Goal: Task Accomplishment & Management: Complete application form

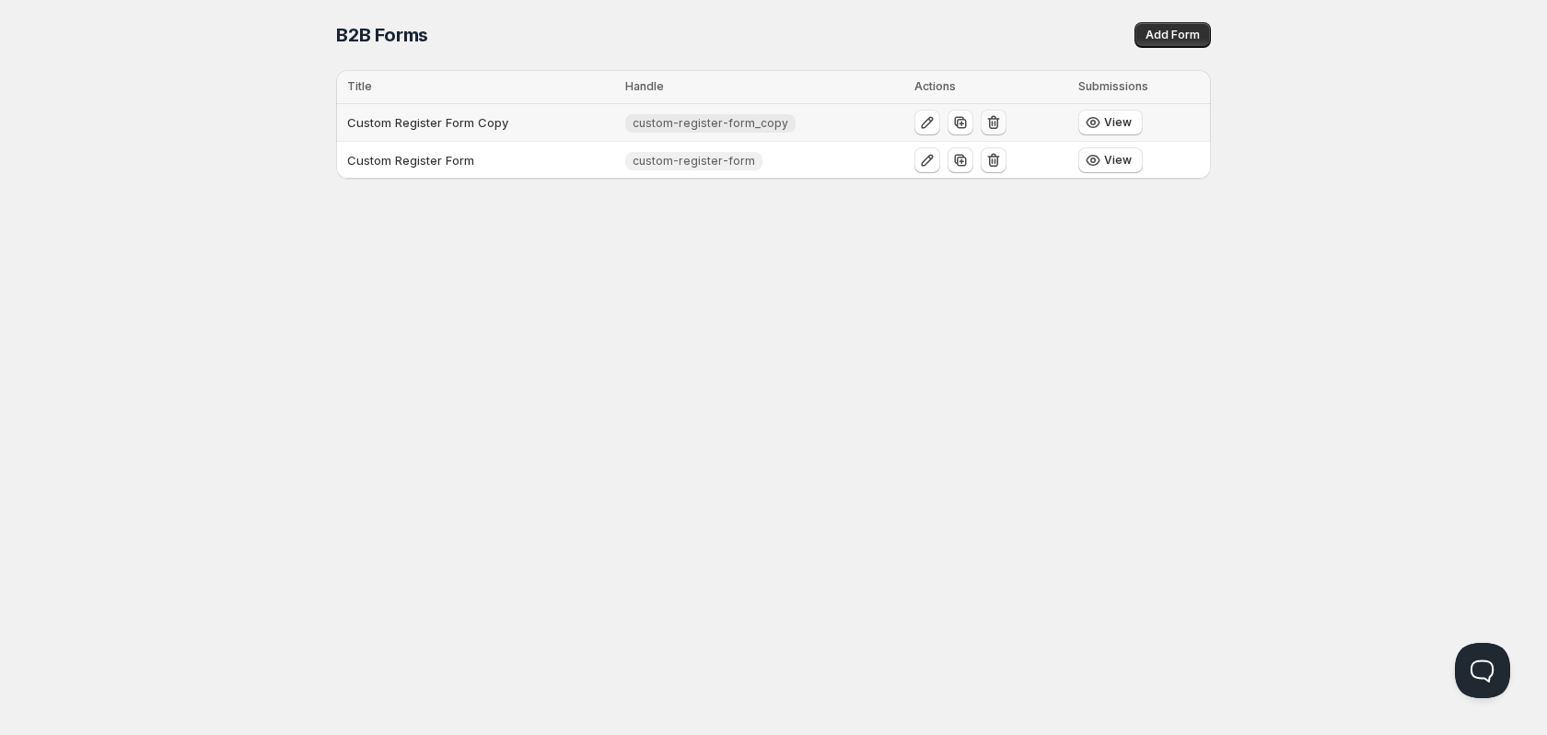
click at [994, 127] on icon "button" at bounding box center [993, 122] width 18 height 18
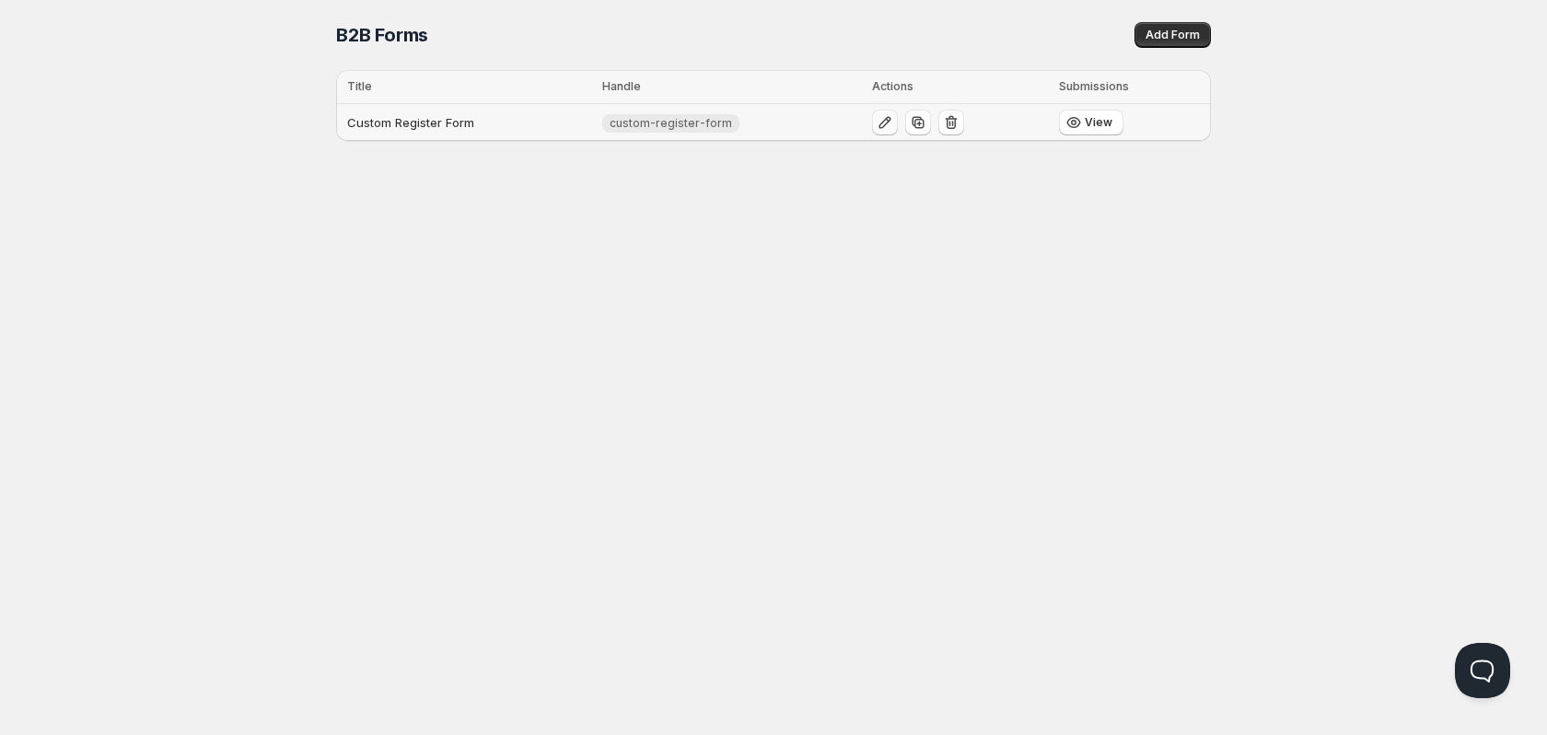
click at [876, 126] on icon "button" at bounding box center [885, 122] width 18 height 18
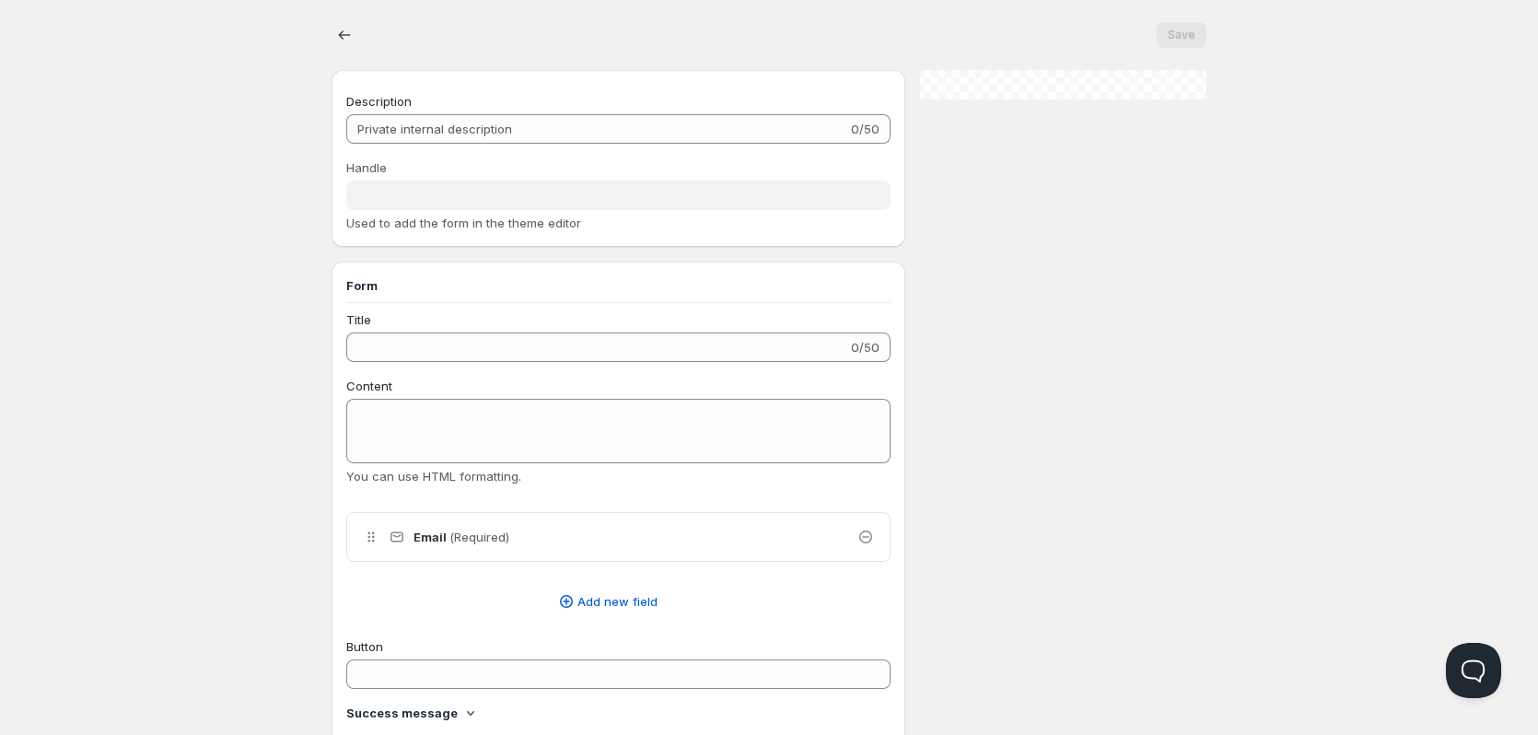
type input "Custom Register Form"
type input "custom-register-form"
type input "Register"
radio input "true"
checkbox input "true"
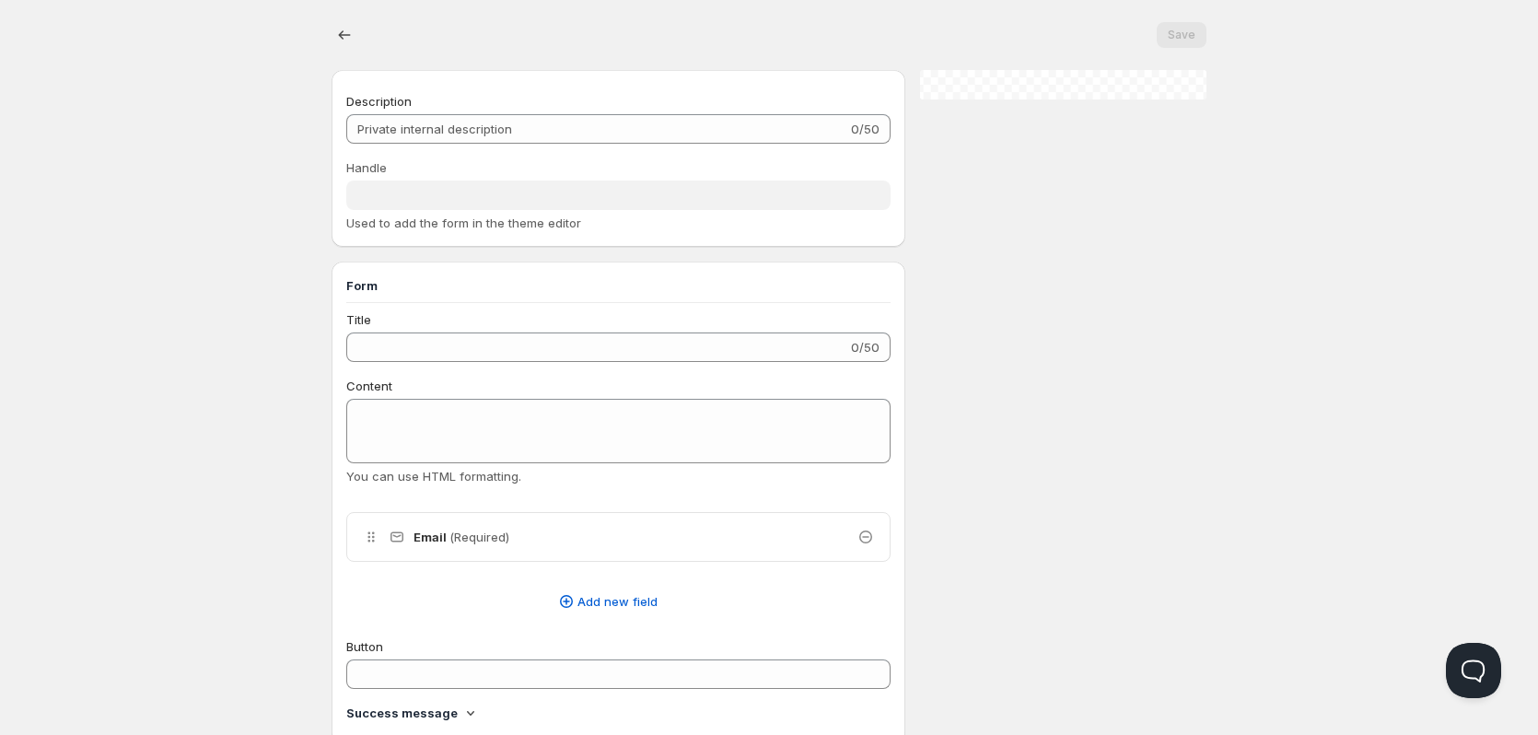
checkbox input "true"
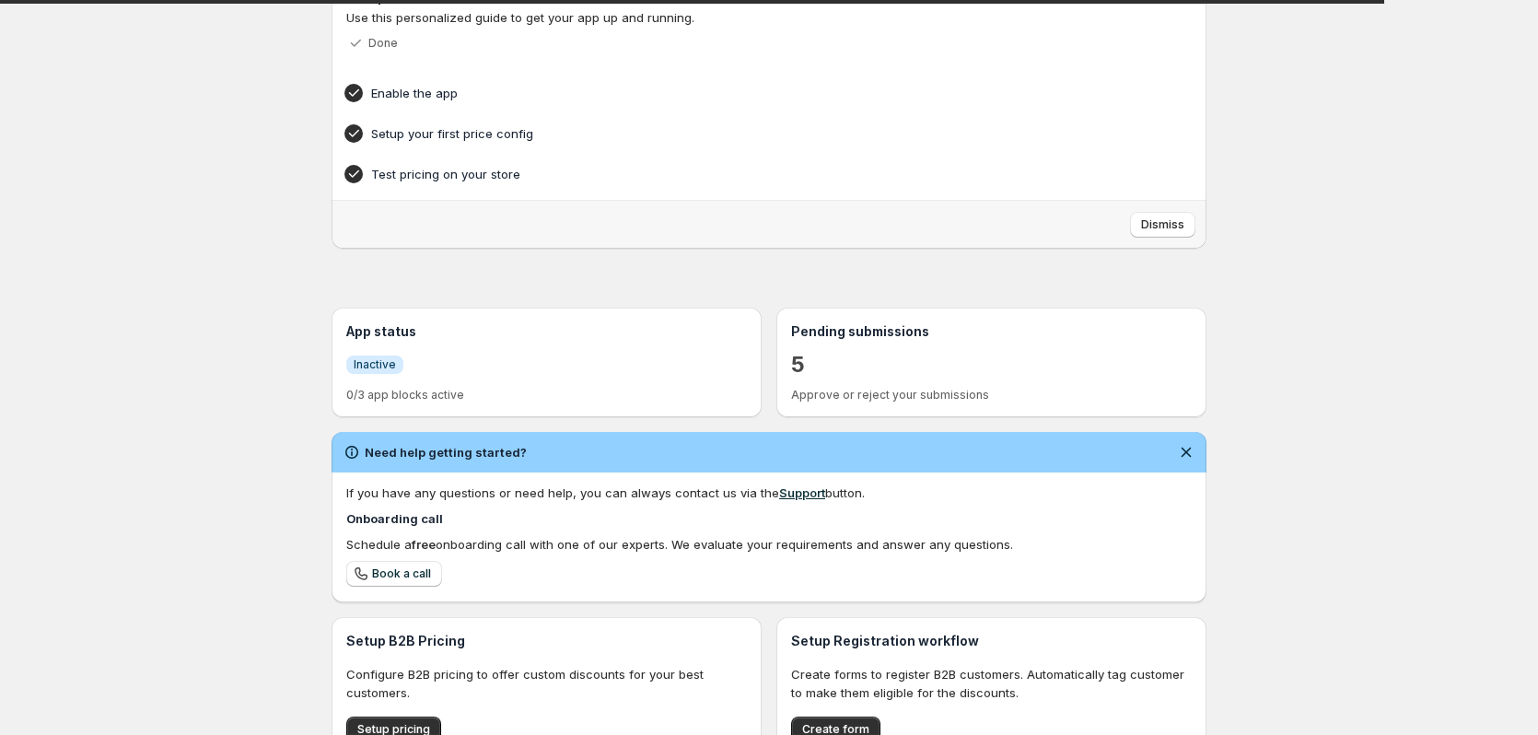
scroll to position [318, 0]
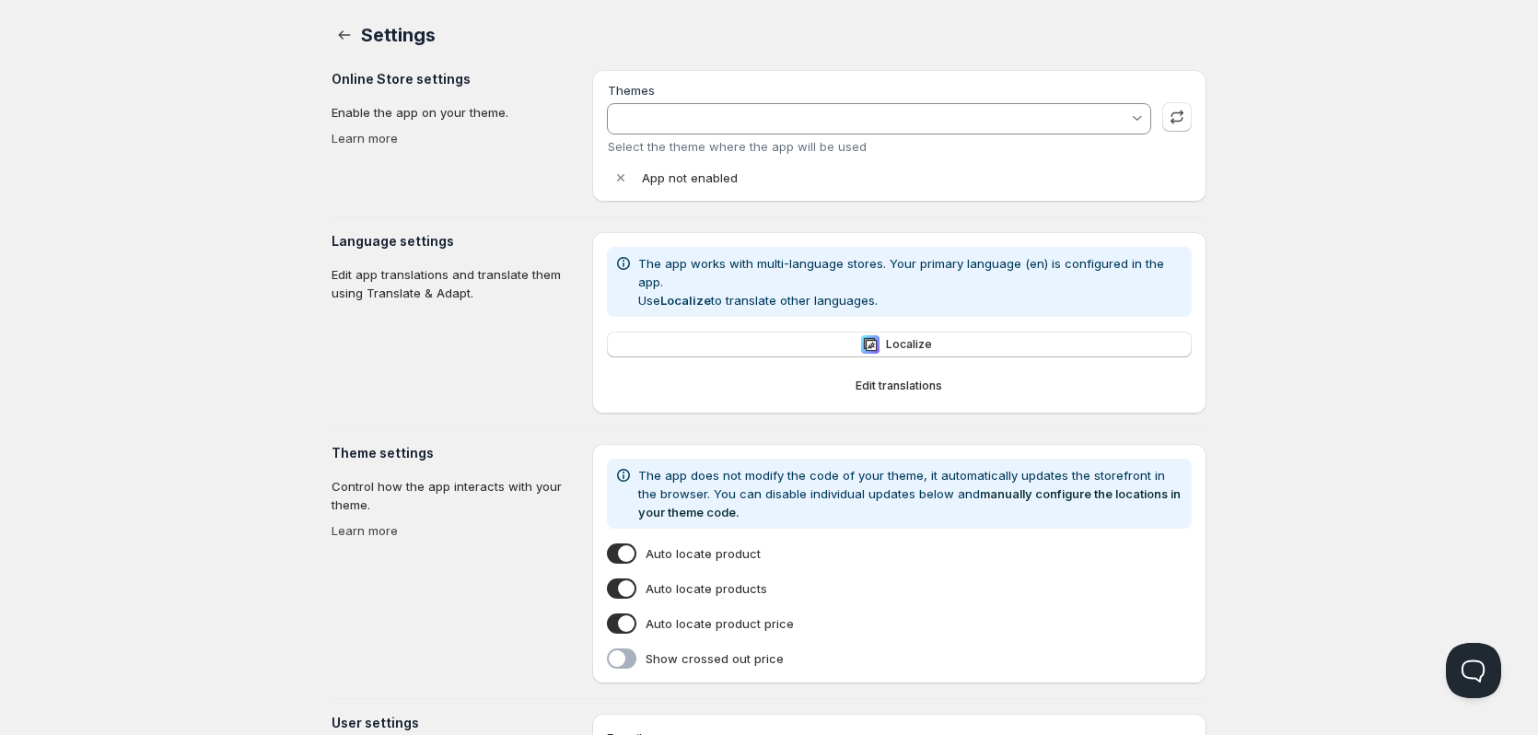
type input "Orqa E-Commerce 2.0"
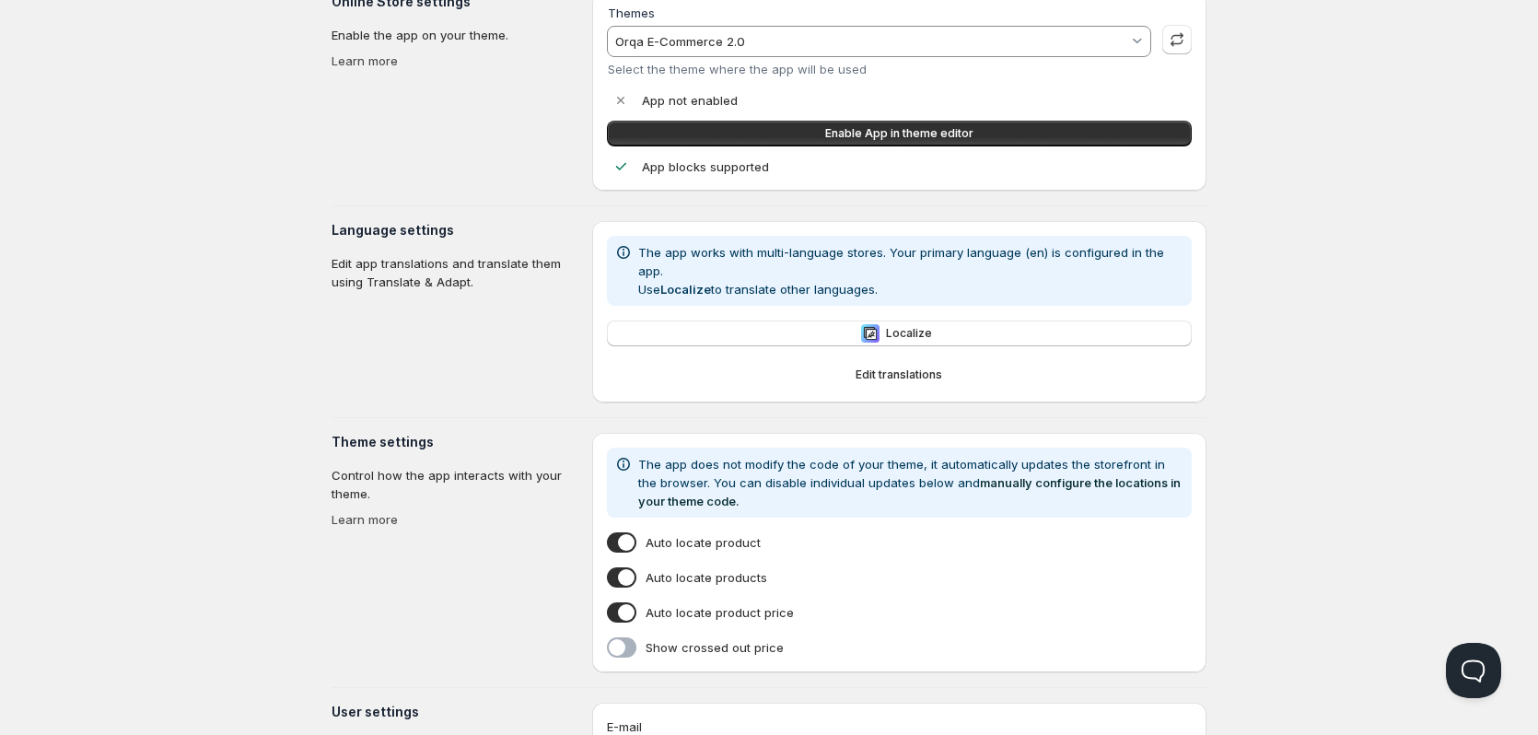
scroll to position [26, 0]
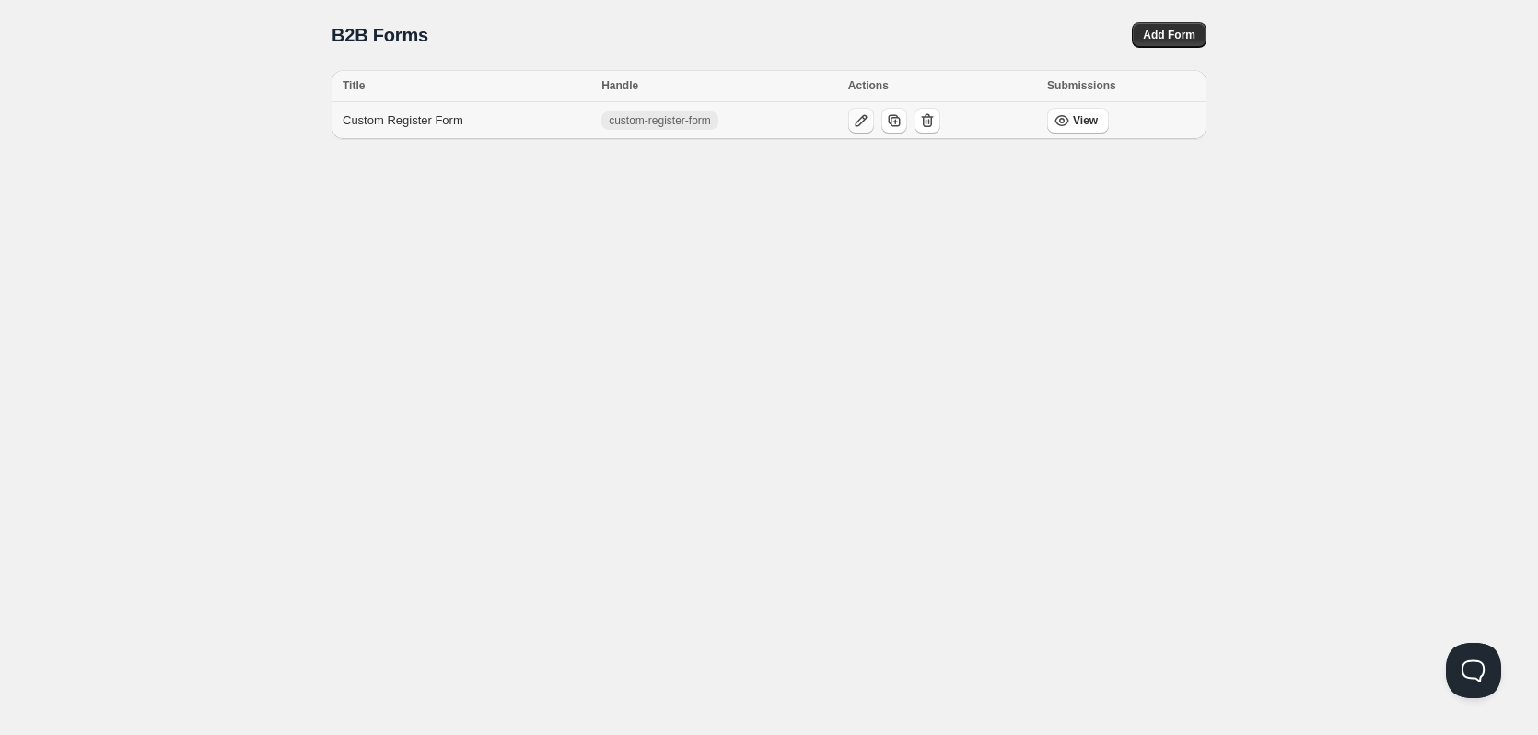
click at [870, 126] on icon "button" at bounding box center [861, 120] width 18 height 18
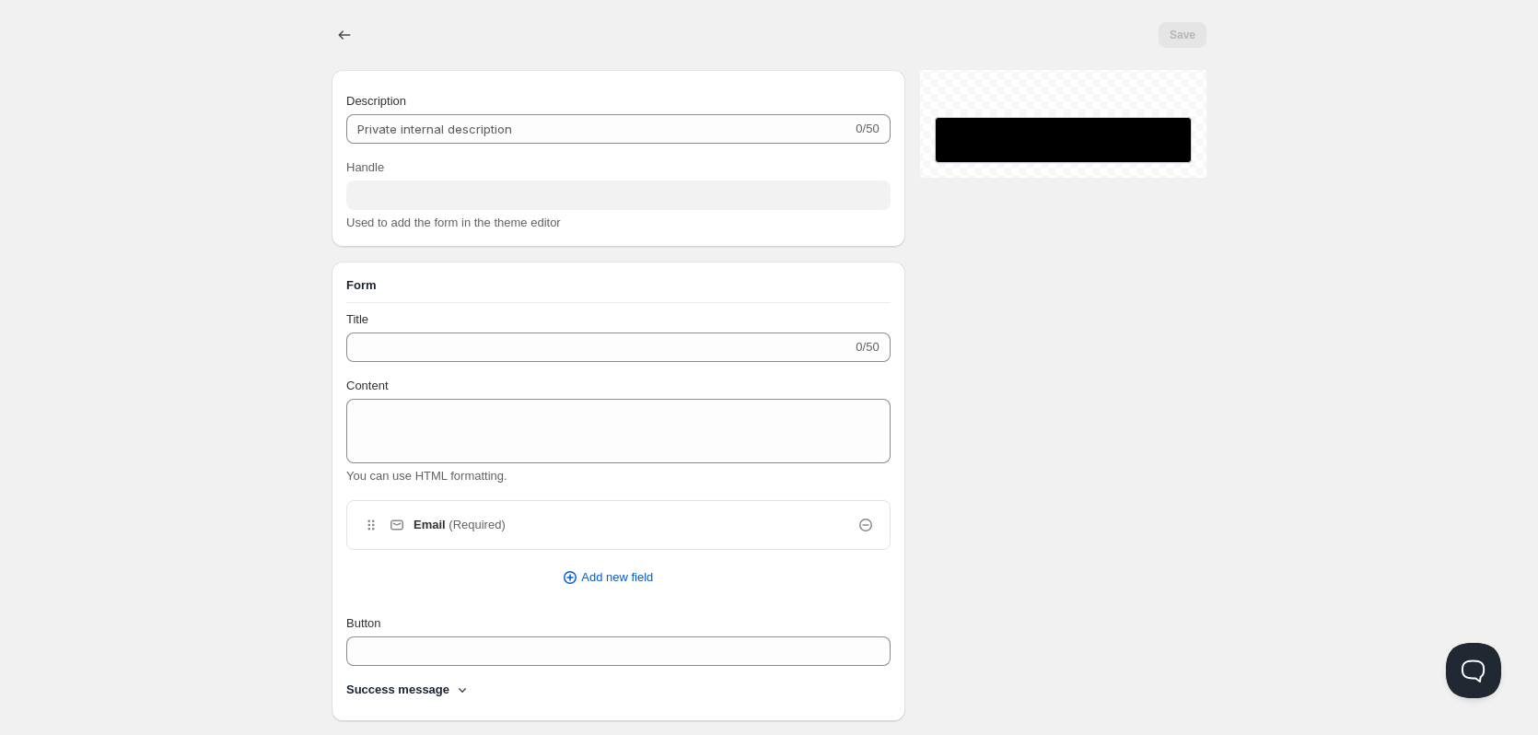
type input "Custom Register Form"
type input "custom-register-form"
type input "Register"
radio input "true"
checkbox input "true"
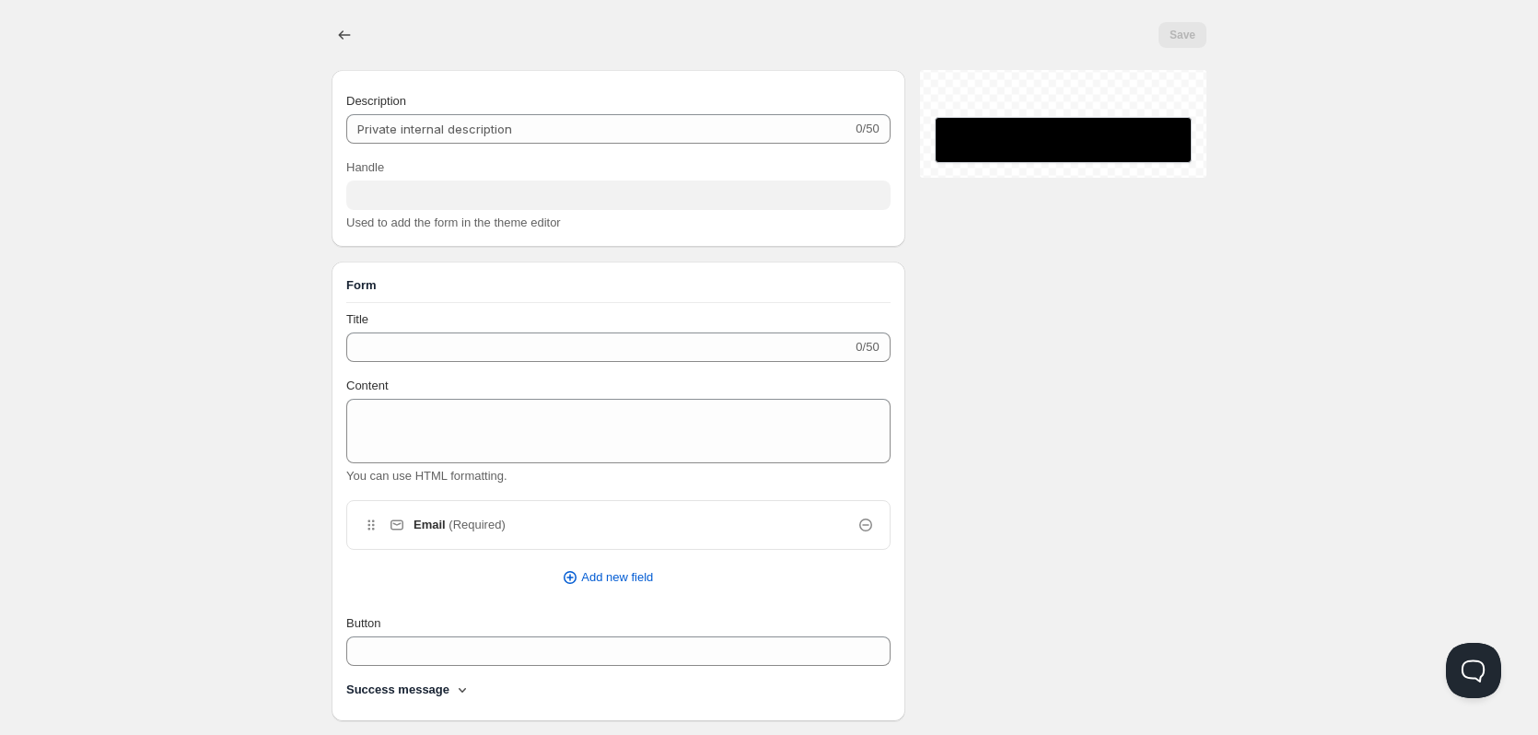
checkbox input "true"
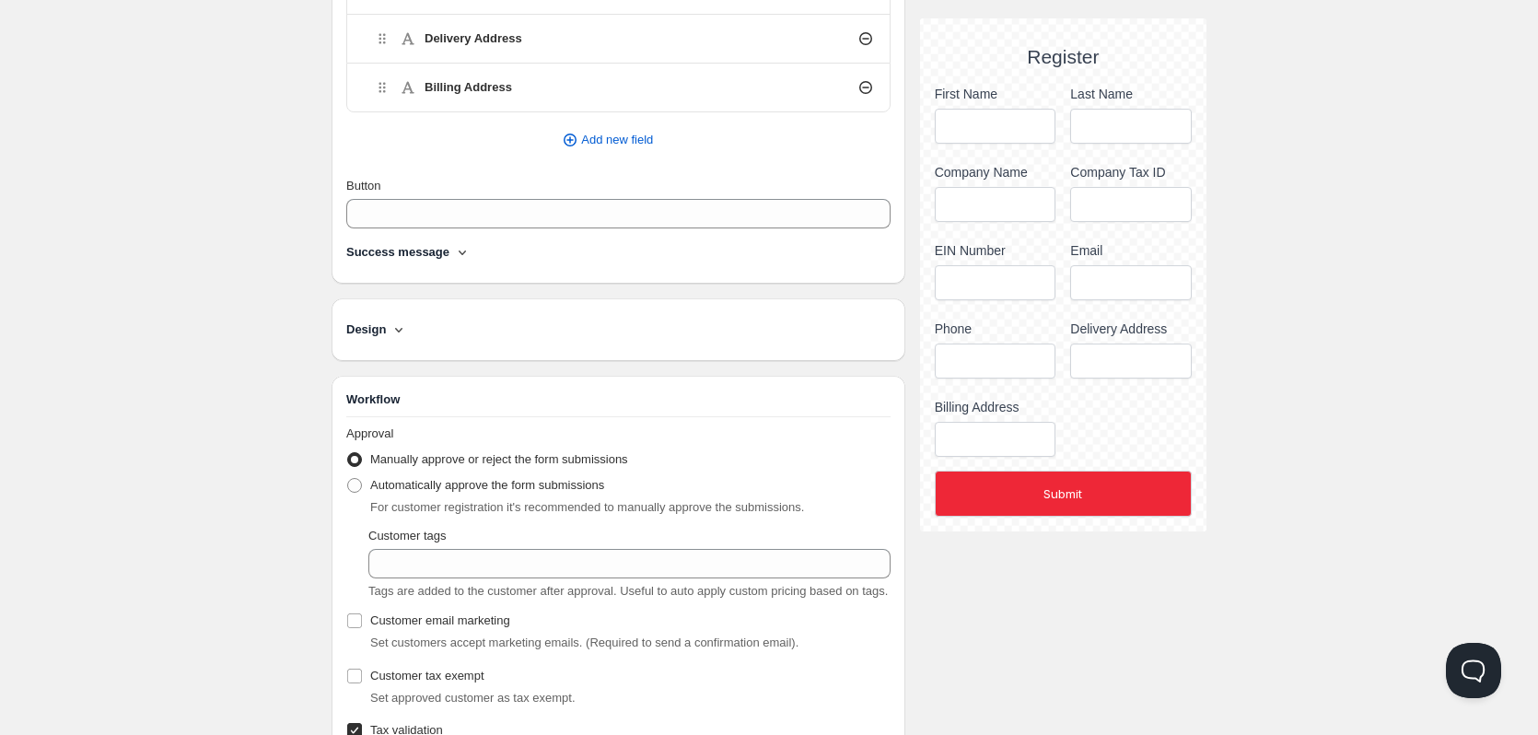
scroll to position [975, 0]
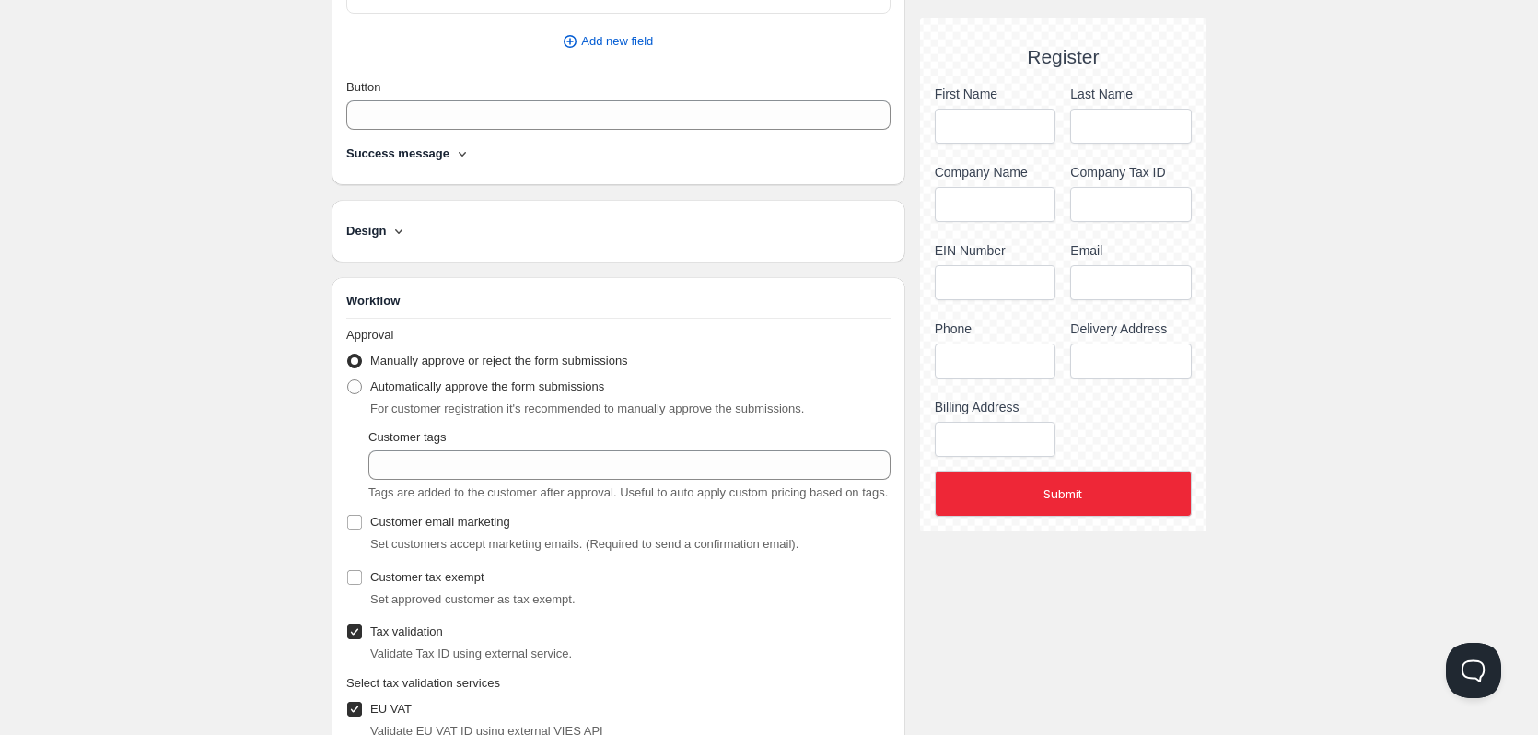
click at [397, 229] on icon at bounding box center [399, 231] width 18 height 18
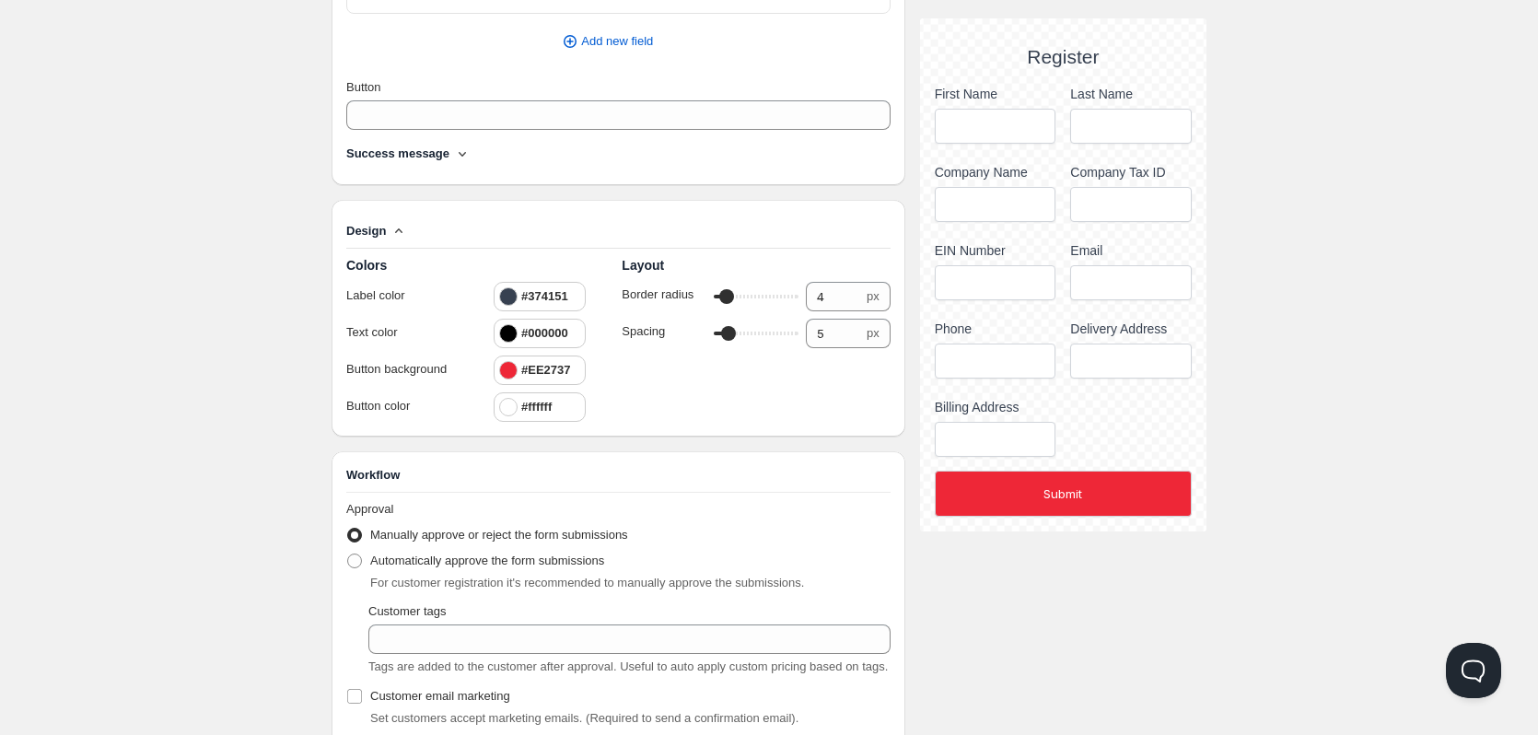
click at [511, 300] on div at bounding box center [508, 296] width 18 height 18
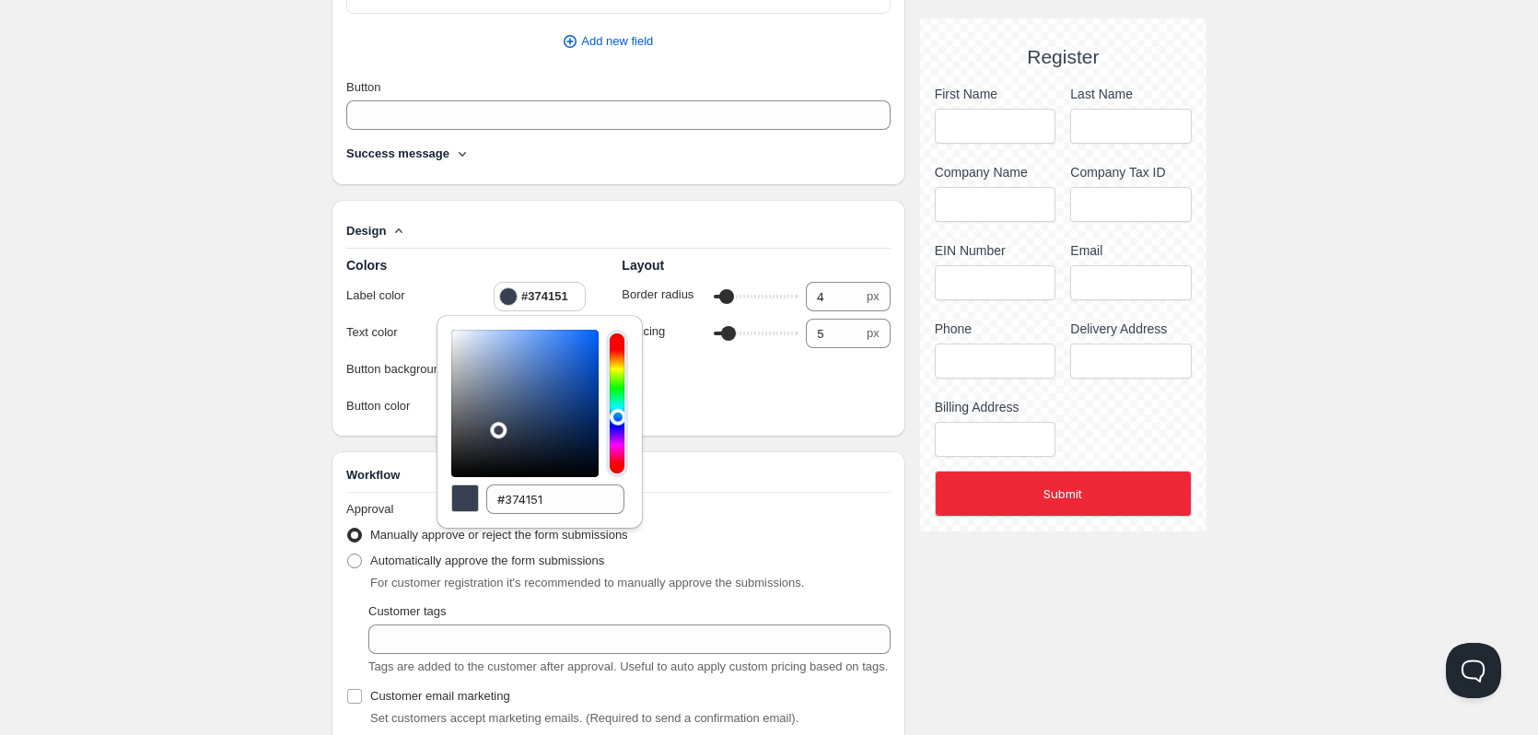
type input "#ffffff"
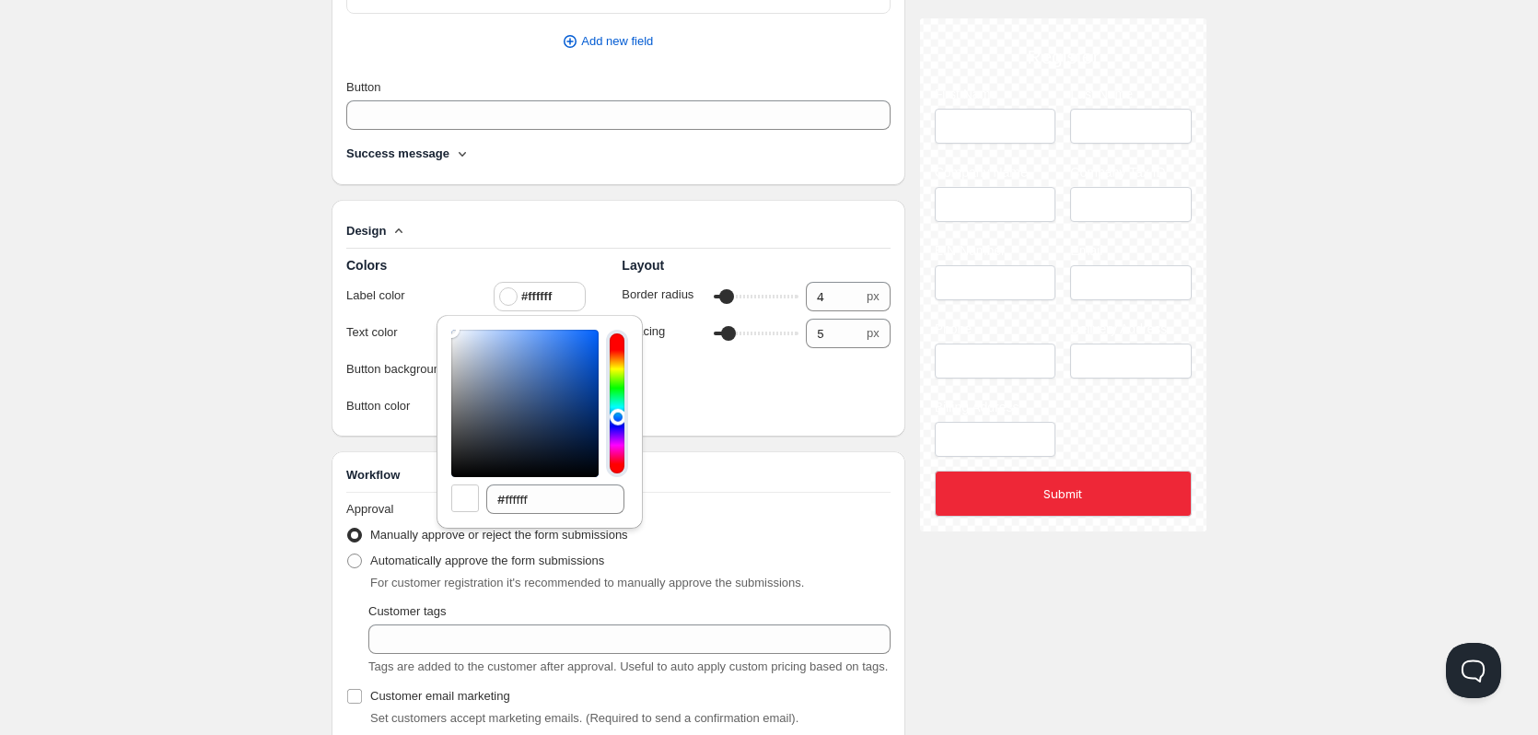
drag, startPoint x: 506, startPoint y: 352, endPoint x: 285, endPoint y: 239, distance: 247.1
click at [285, 239] on div "Home Pricing Price lists Checkout Forms Submissions Settings Features Plans Cus…" at bounding box center [769, 206] width 1538 height 2363
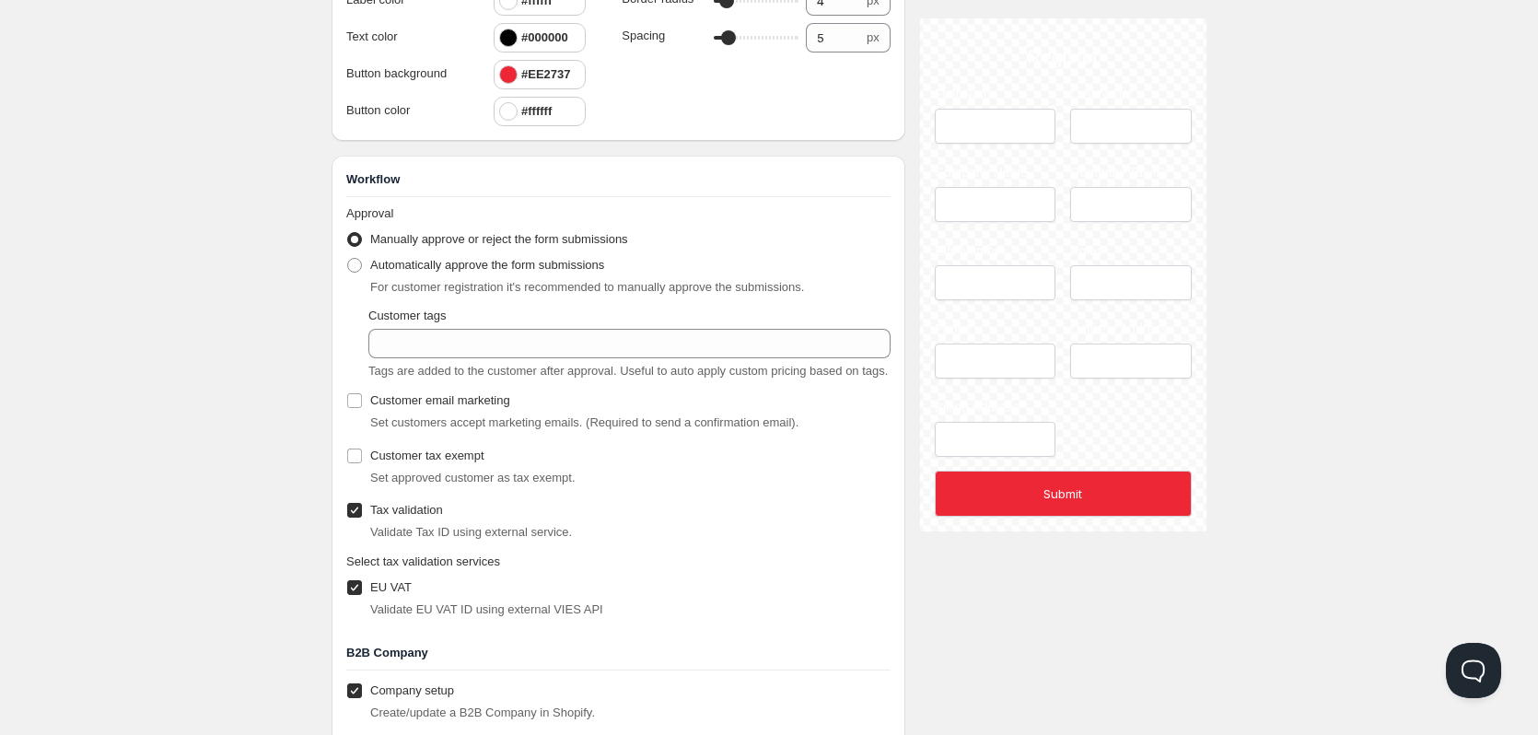
scroll to position [1343, 0]
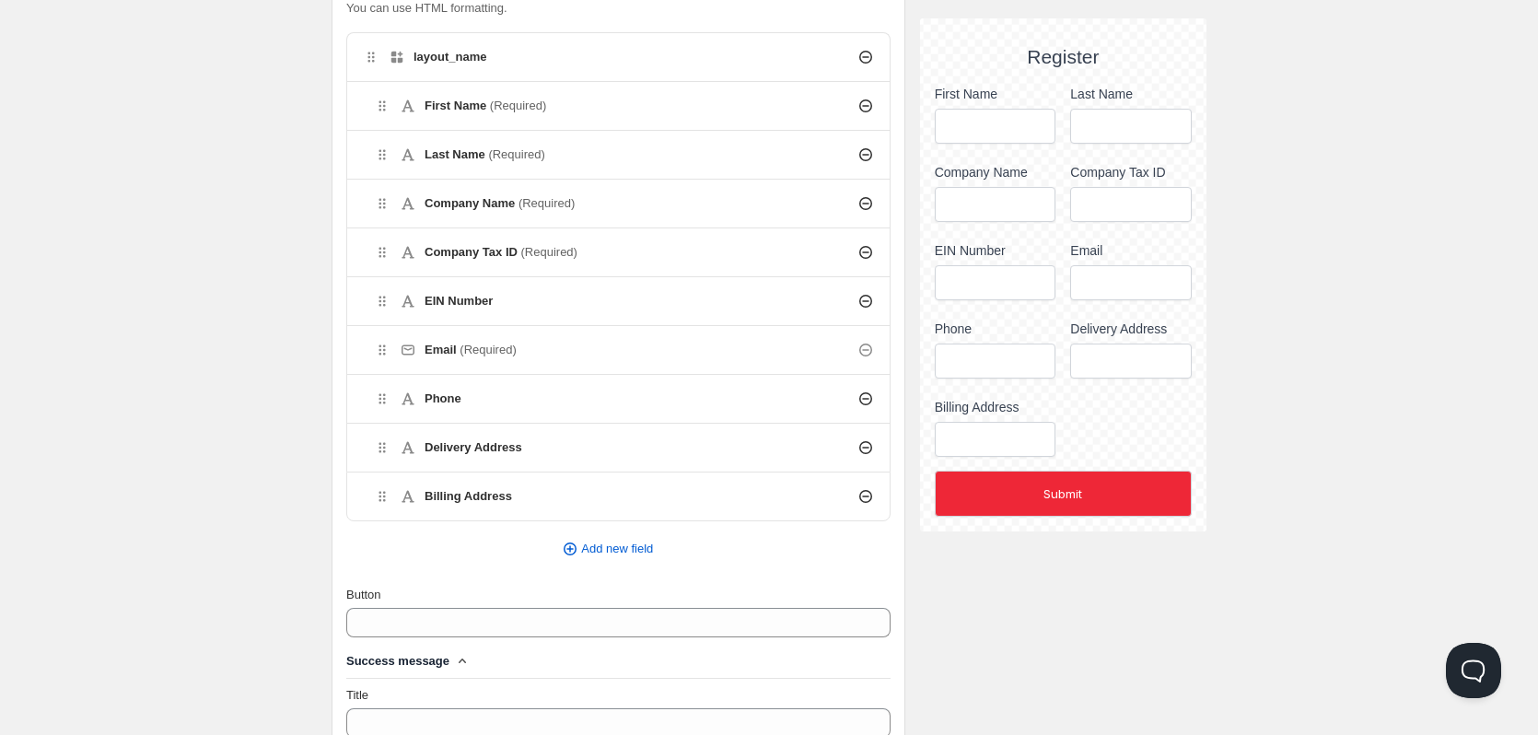
scroll to position [368, 0]
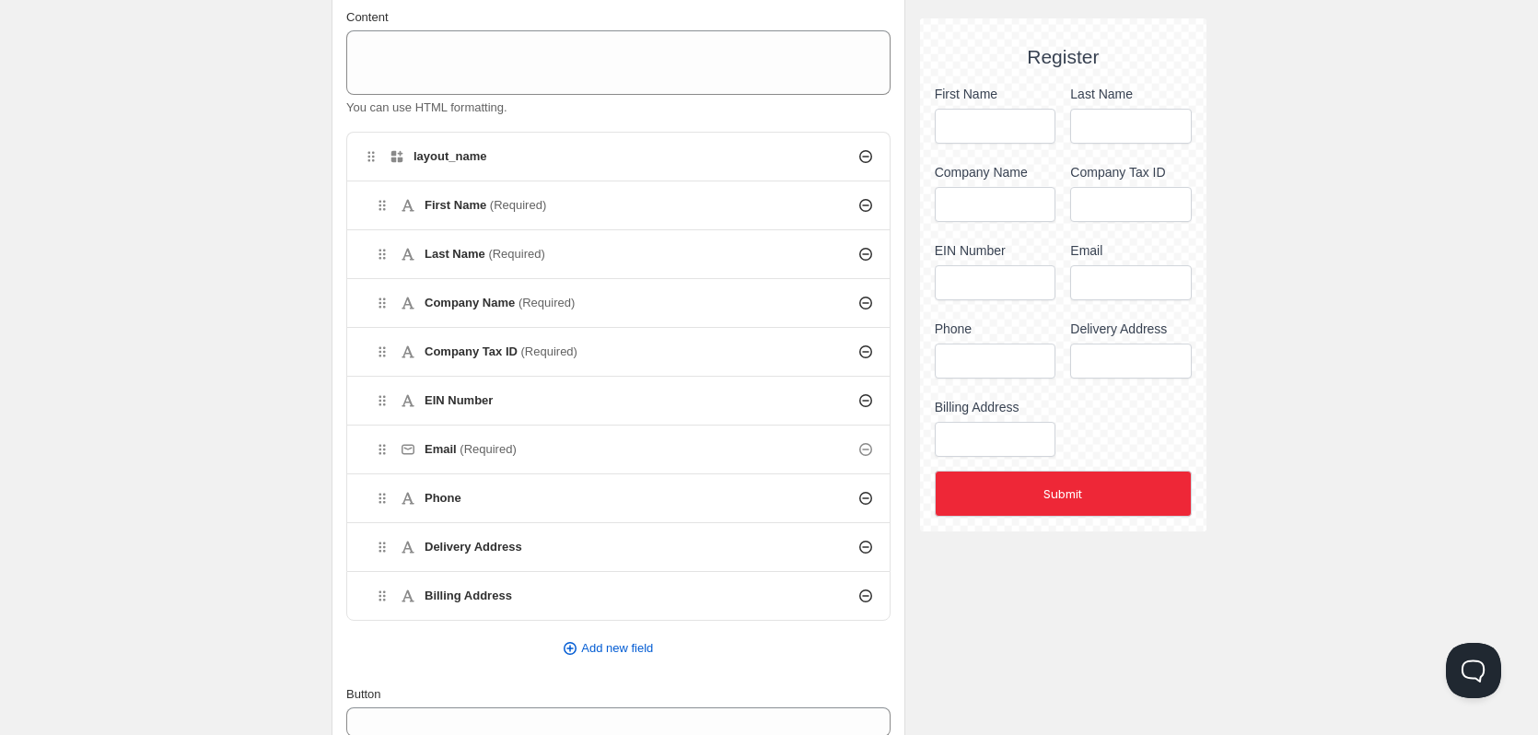
click at [468, 502] on div "Phone" at bounding box center [623, 498] width 531 height 48
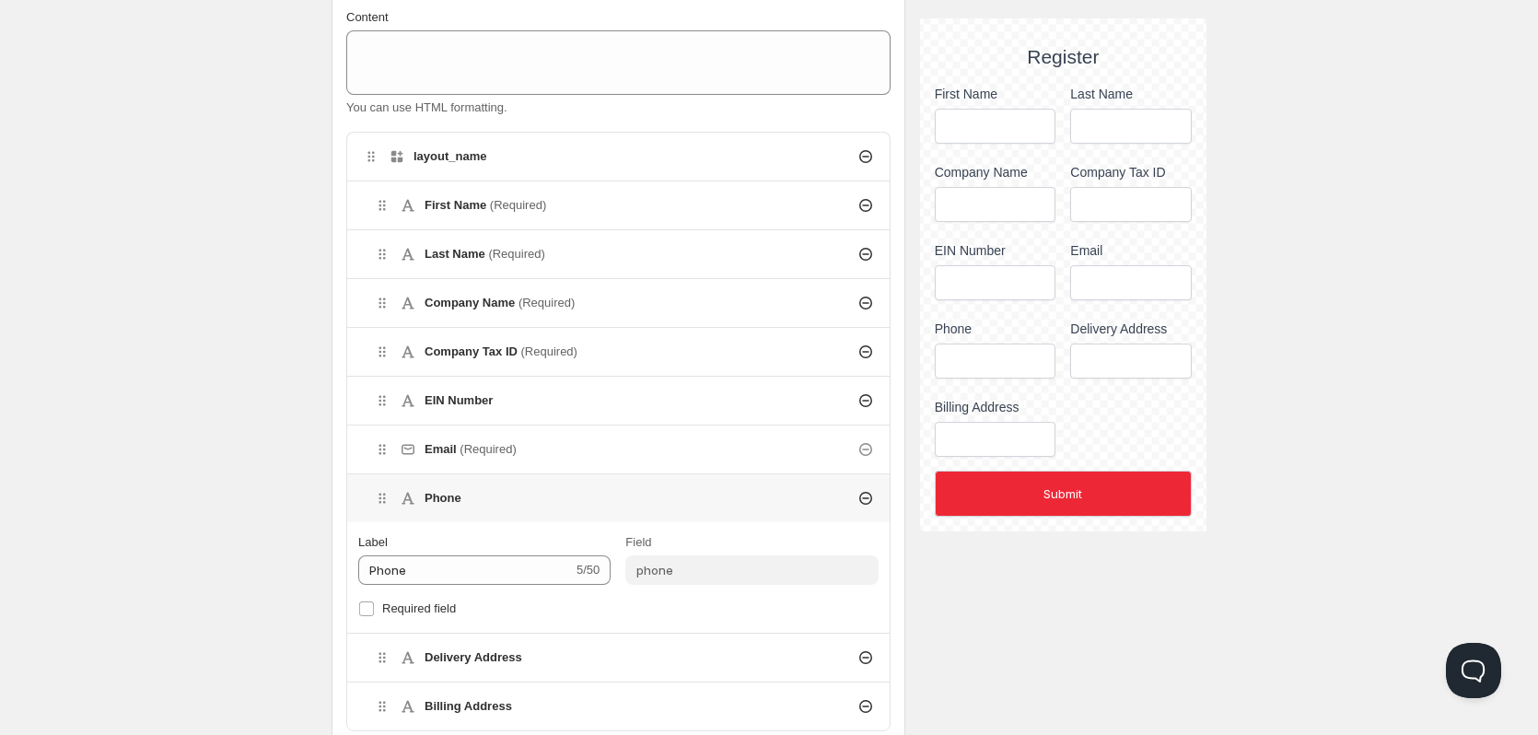
click at [865, 505] on icon at bounding box center [865, 498] width 18 height 18
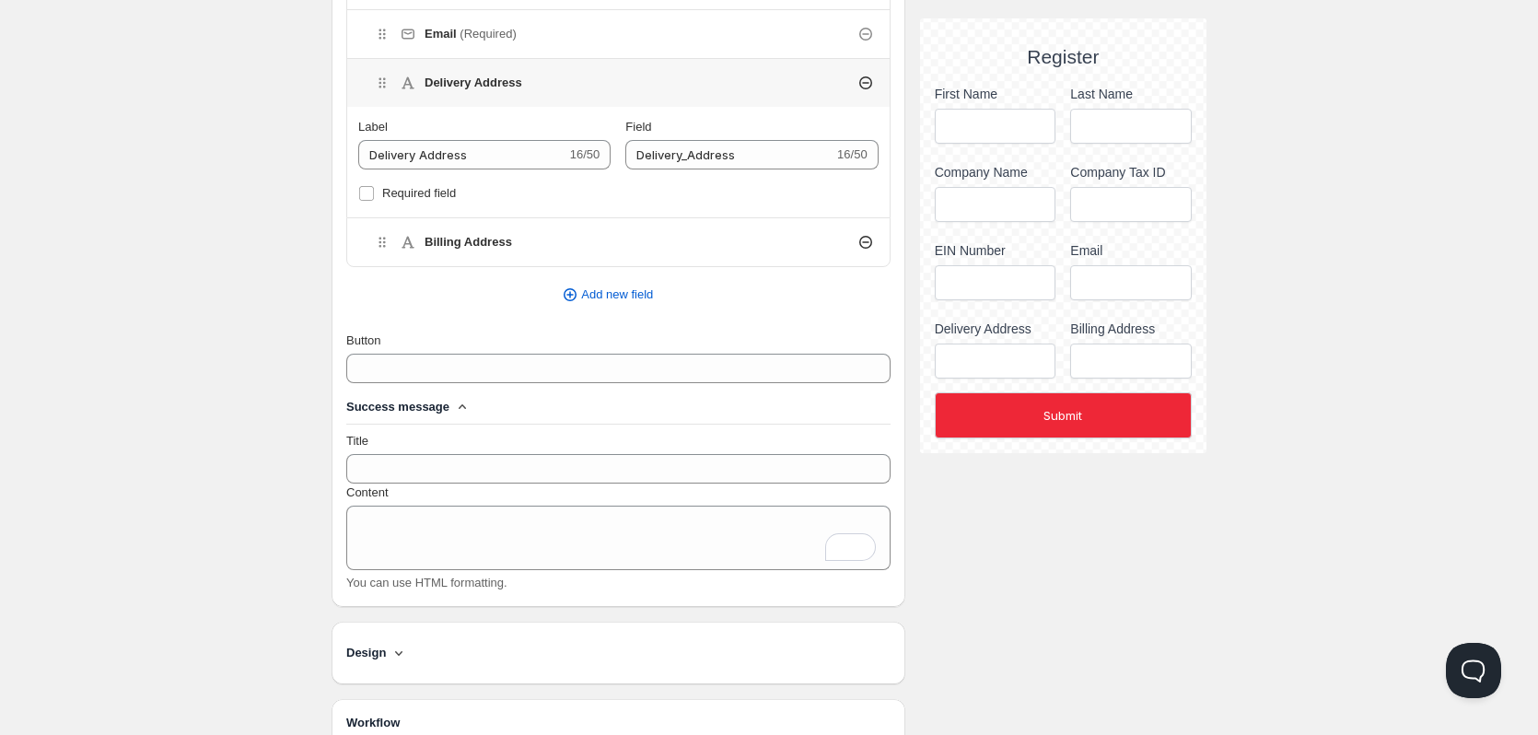
scroll to position [829, 0]
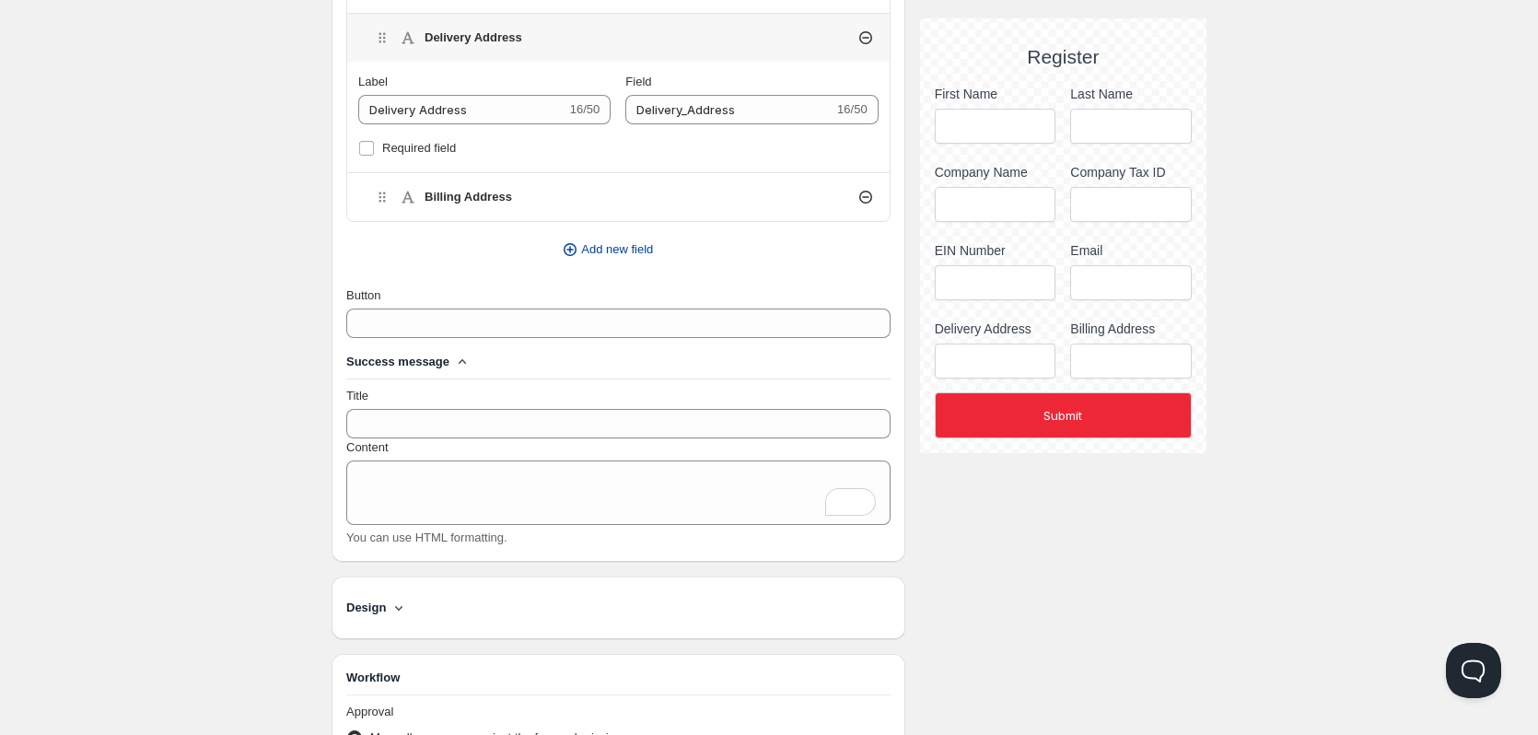
click at [652, 240] on span "Add new field" at bounding box center [617, 249] width 72 height 18
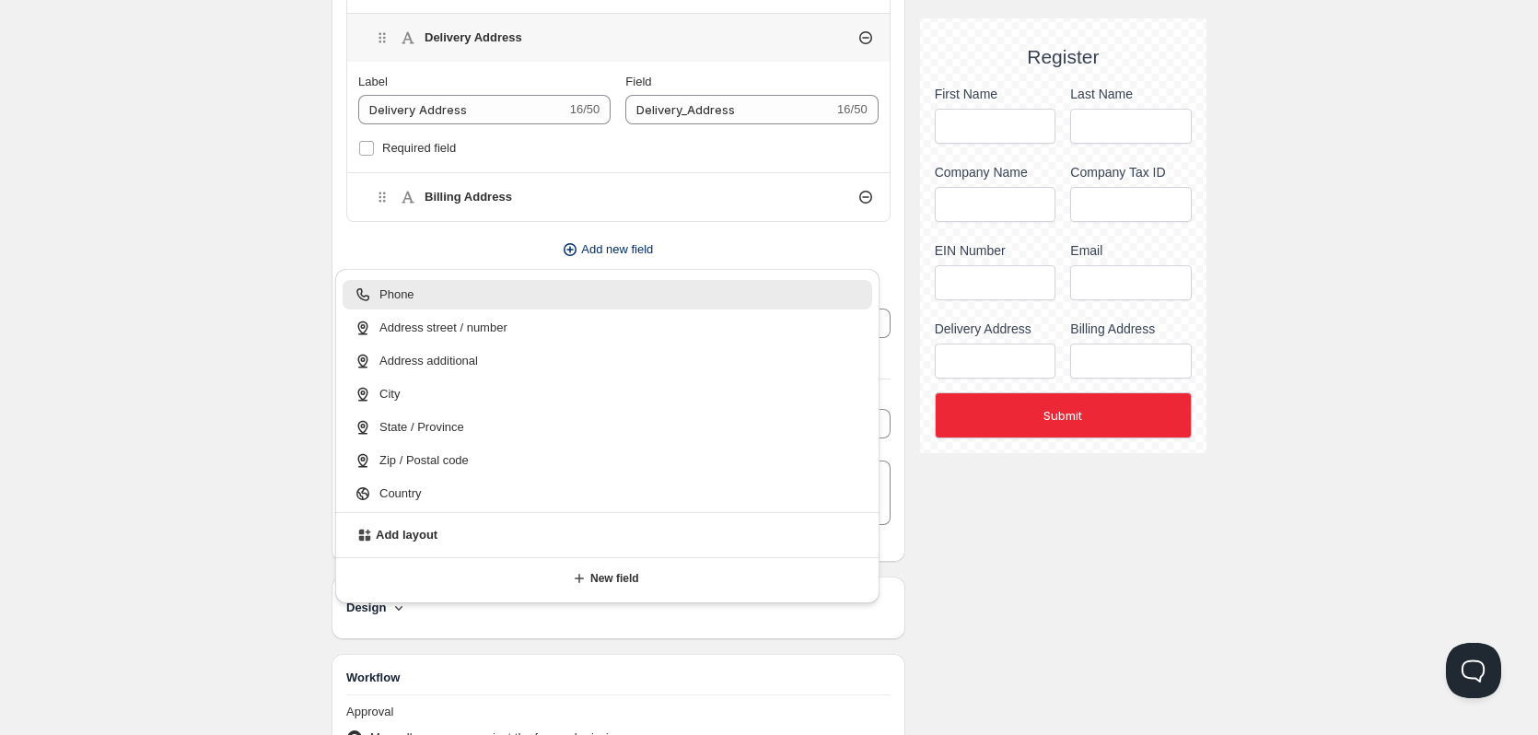
click at [572, 301] on div "Phone" at bounding box center [607, 294] width 507 height 18
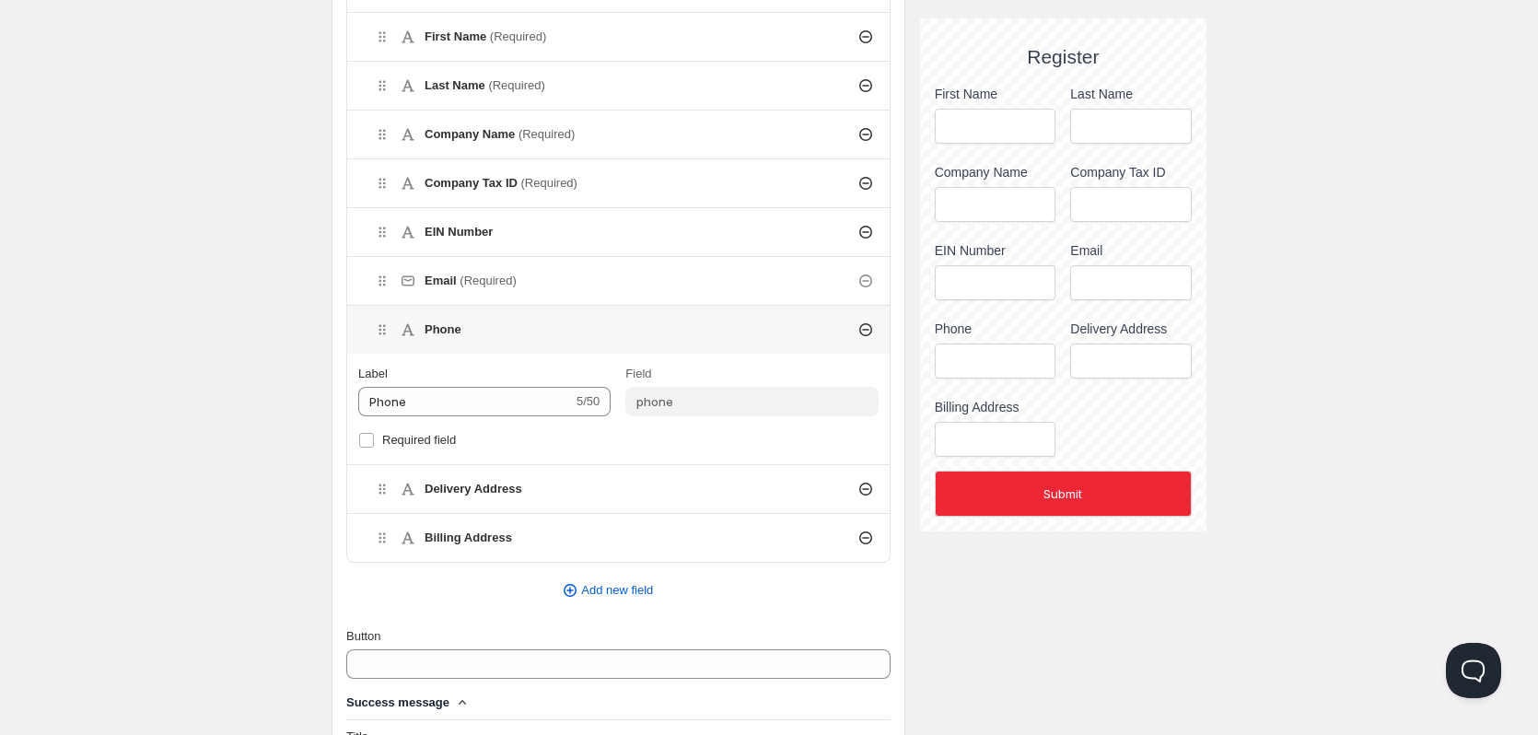
scroll to position [460, 0]
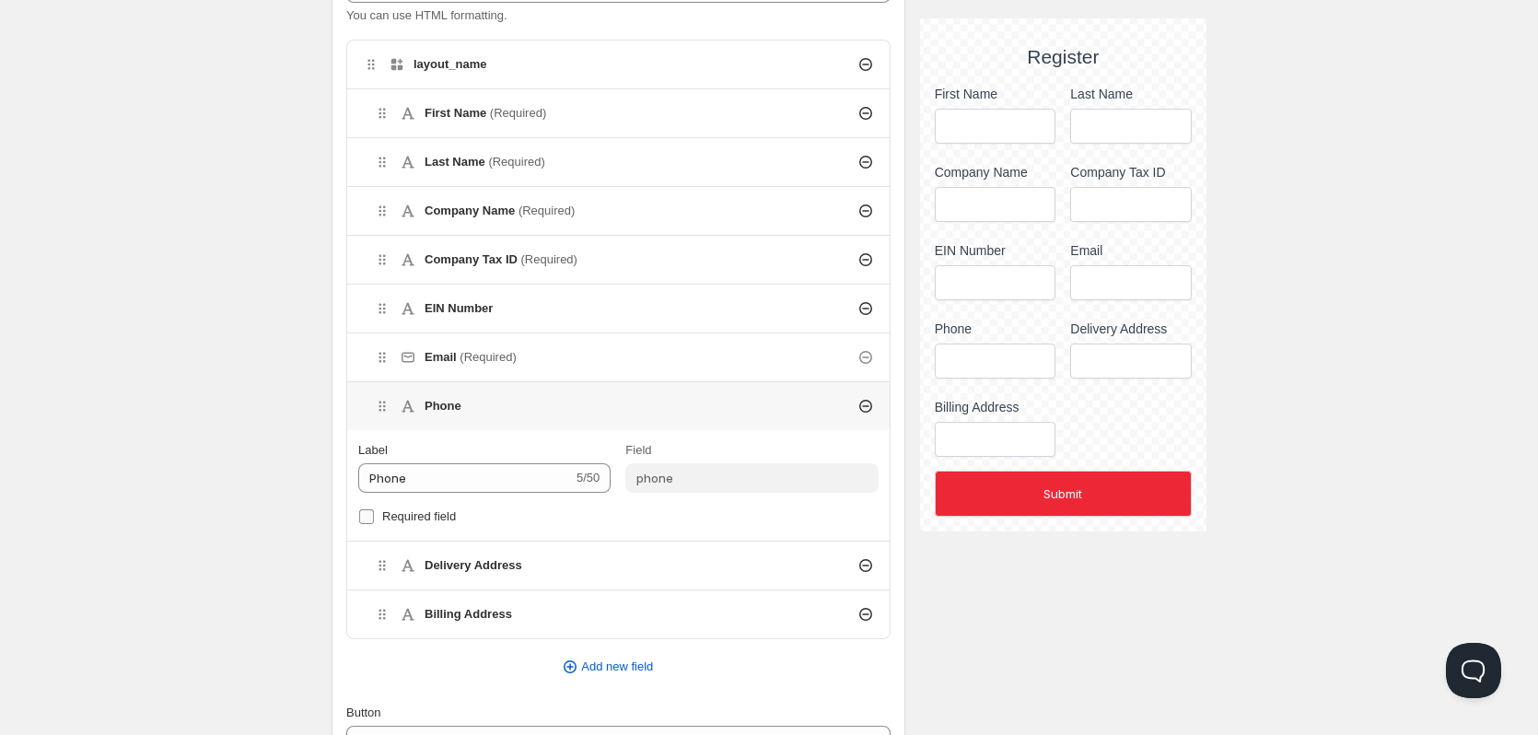
click at [361, 517] on input "Required field" at bounding box center [366, 516] width 15 height 15
checkbox input "true"
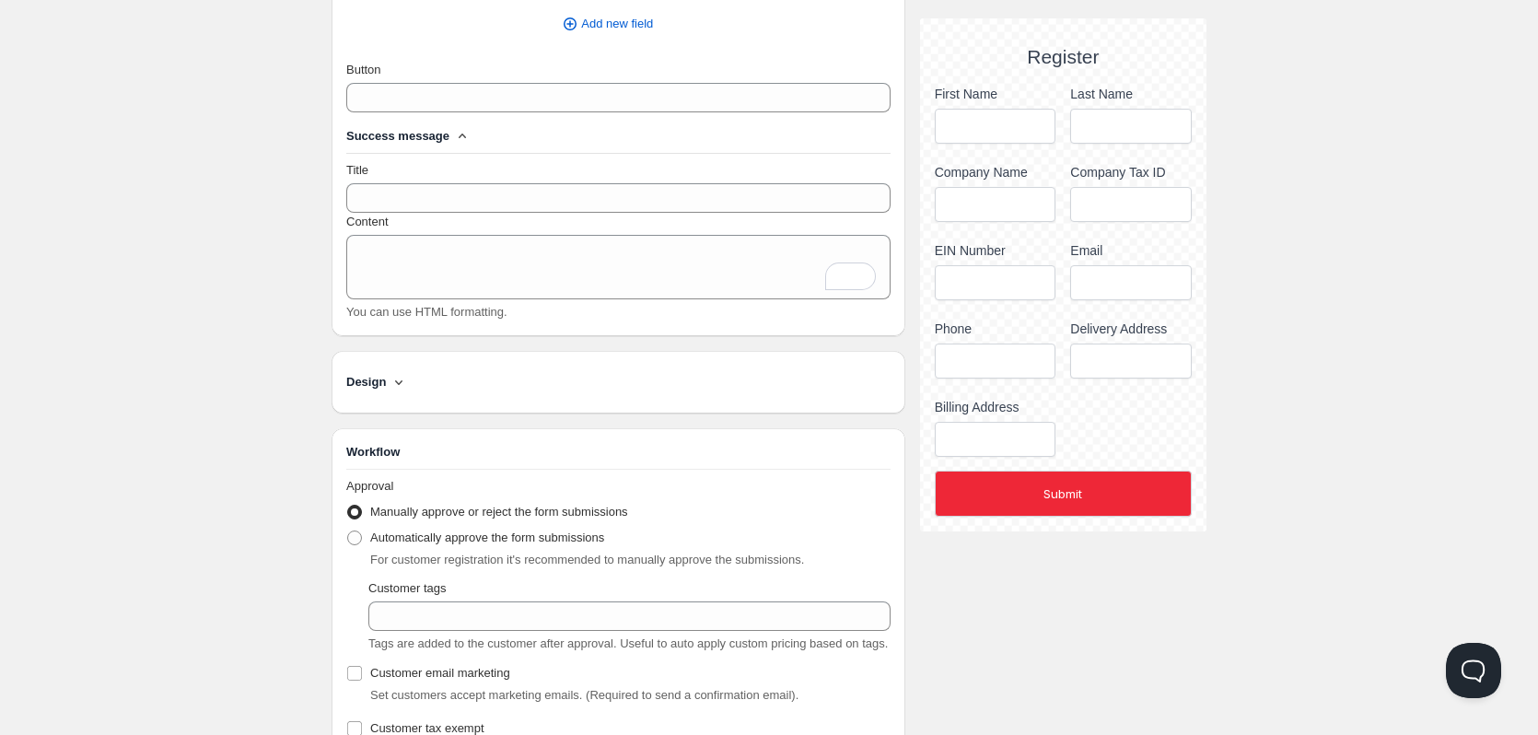
scroll to position [1105, 0]
click at [370, 368] on div "Design" at bounding box center [618, 380] width 544 height 33
click at [390, 387] on icon at bounding box center [399, 380] width 18 height 18
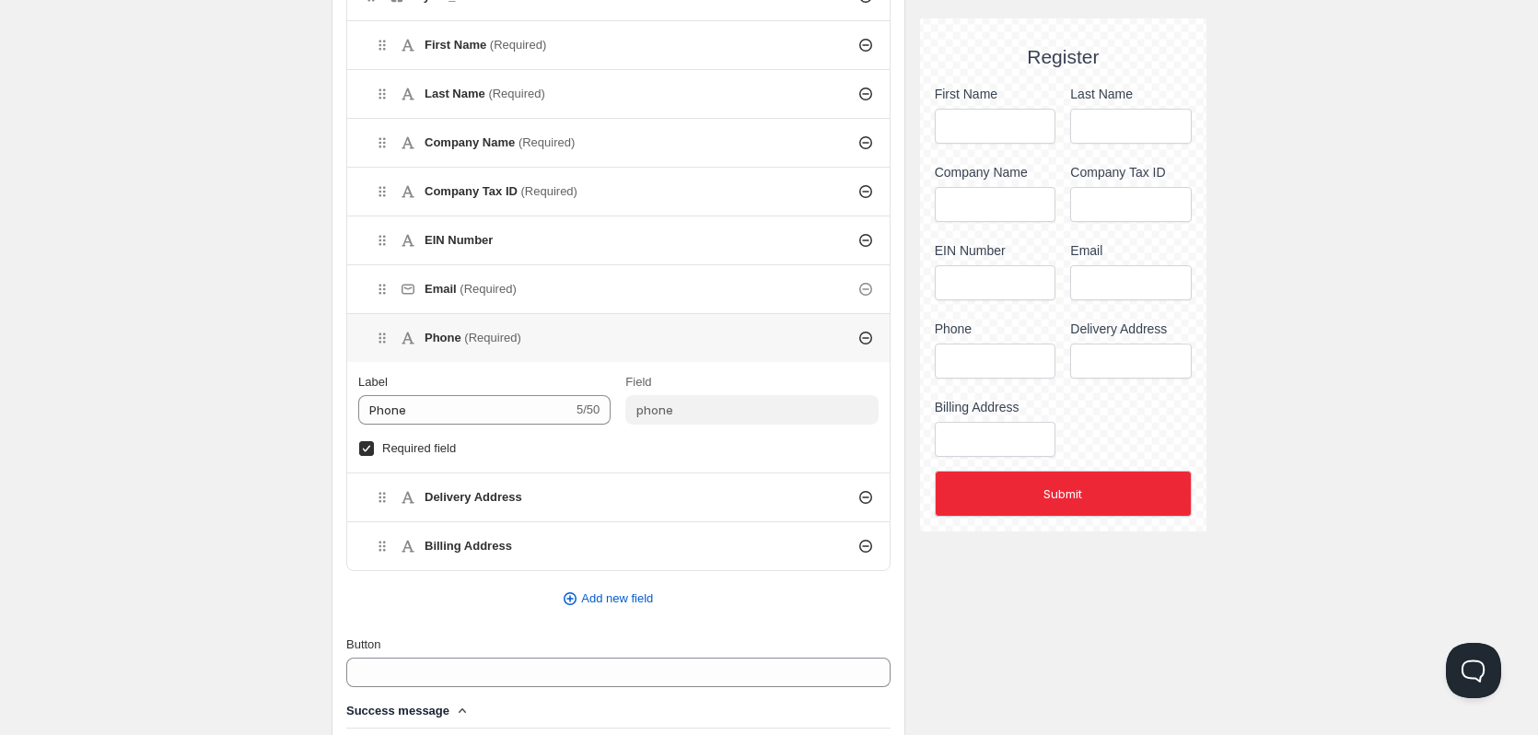
scroll to position [552, 0]
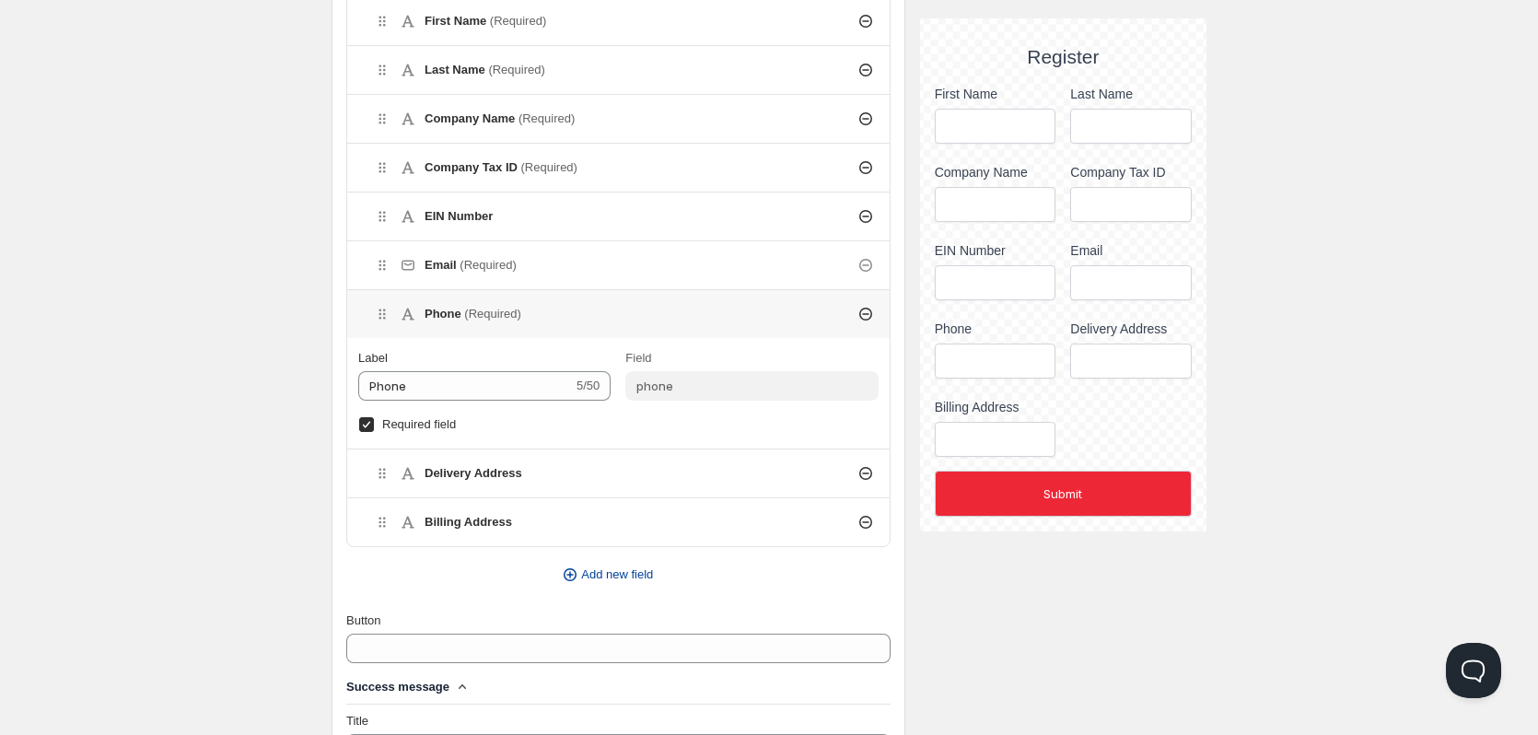
click at [617, 566] on span "Add new field" at bounding box center [617, 574] width 72 height 18
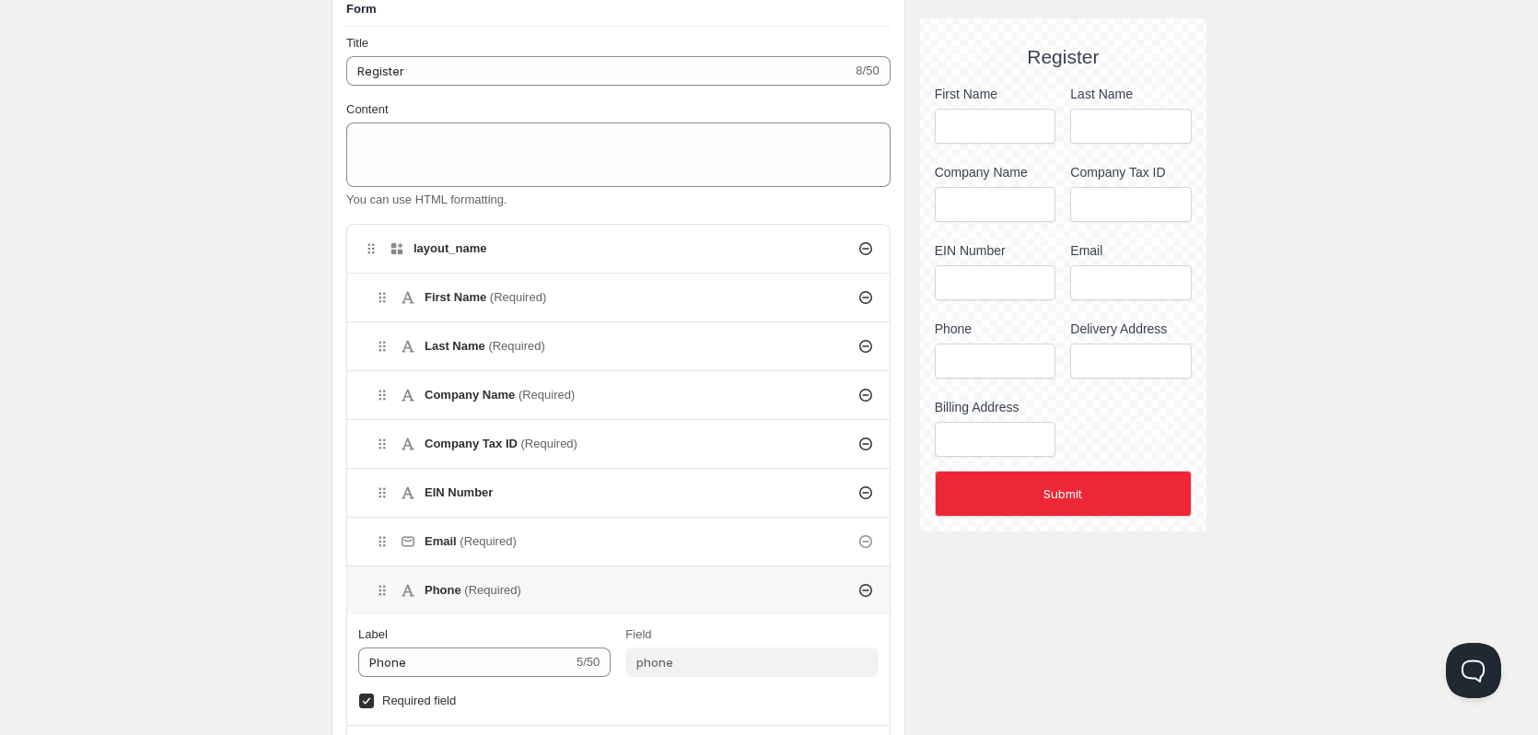
scroll to position [368, 0]
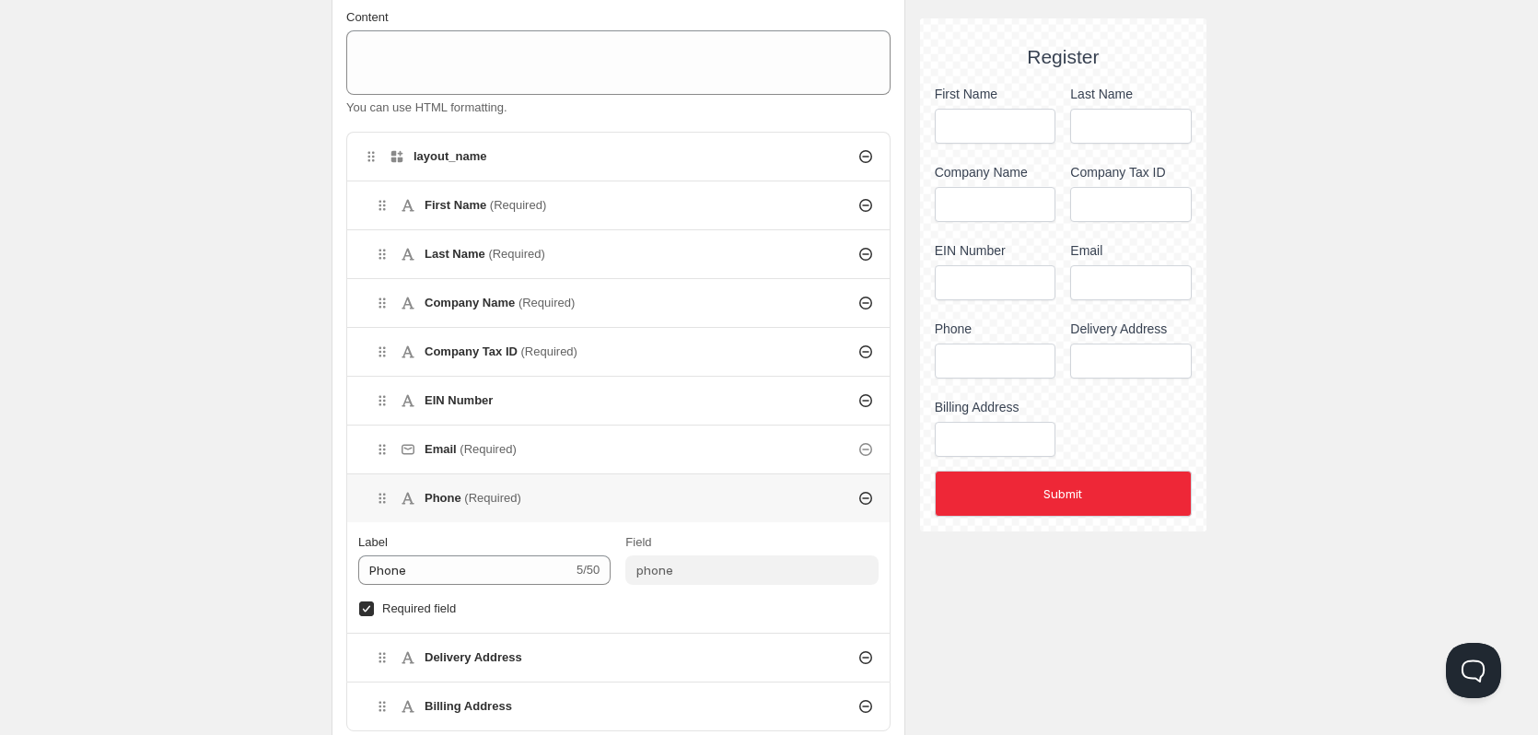
click at [448, 141] on div "layout_name" at bounding box center [618, 157] width 542 height 48
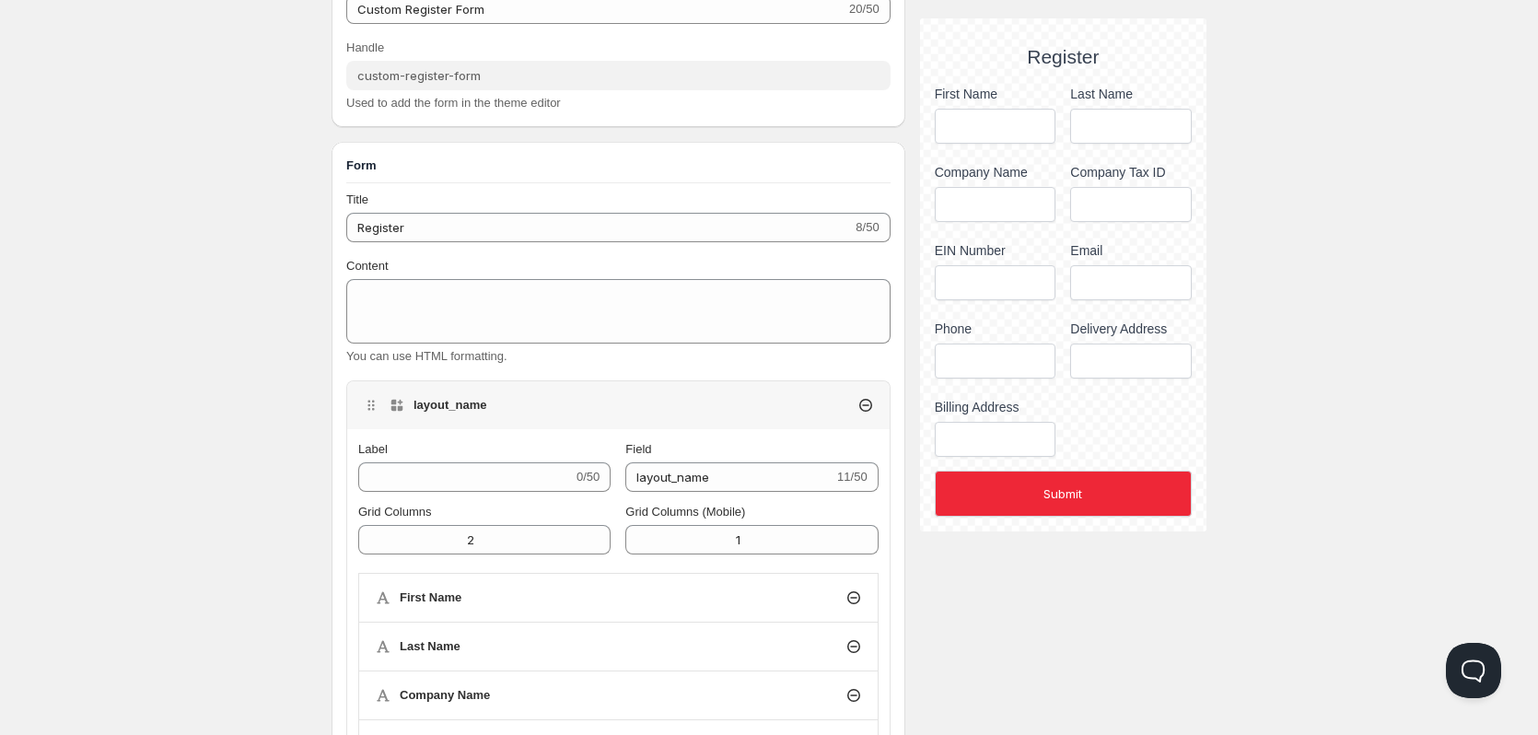
scroll to position [92, 0]
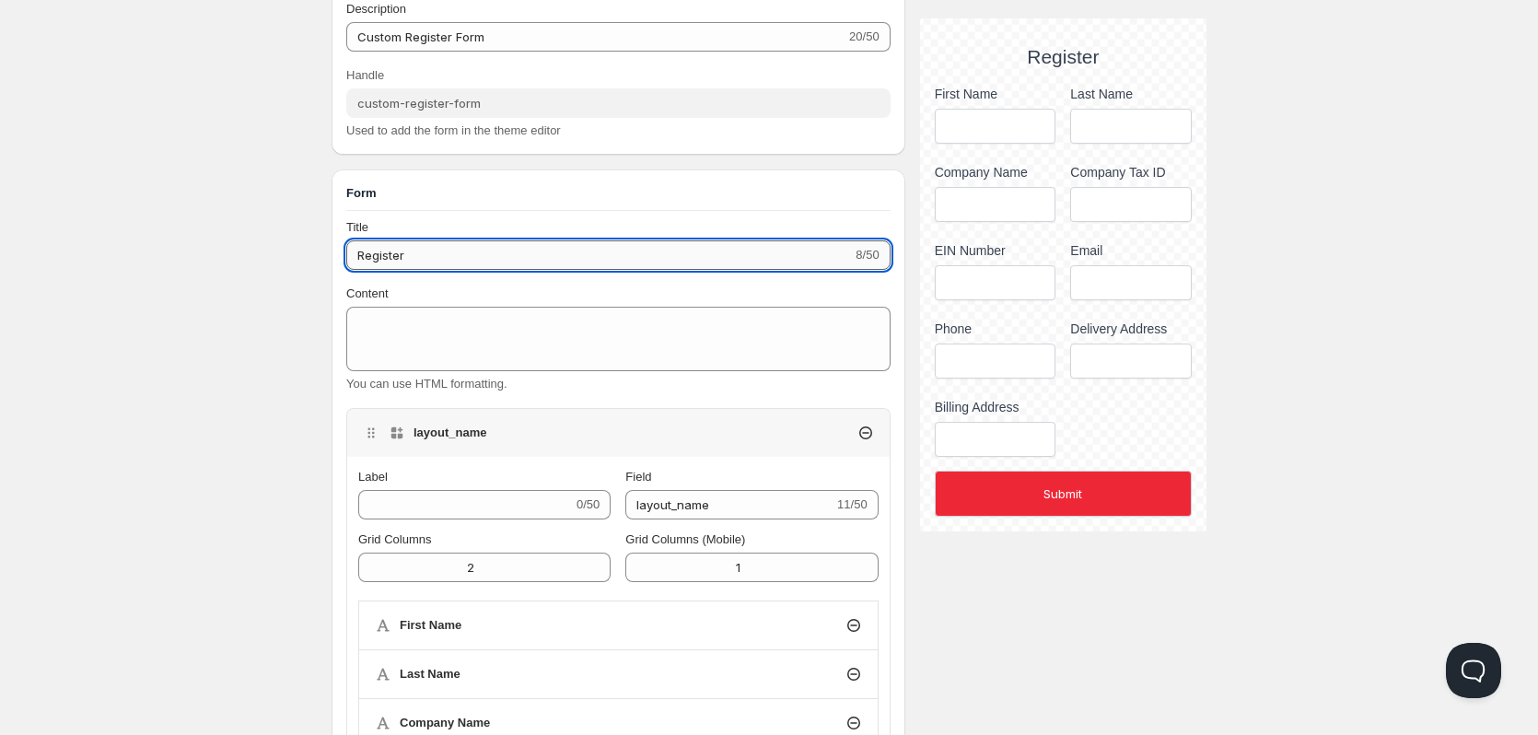
click at [590, 255] on input "Register" at bounding box center [599, 254] width 506 height 29
type input "R"
type input "Register"
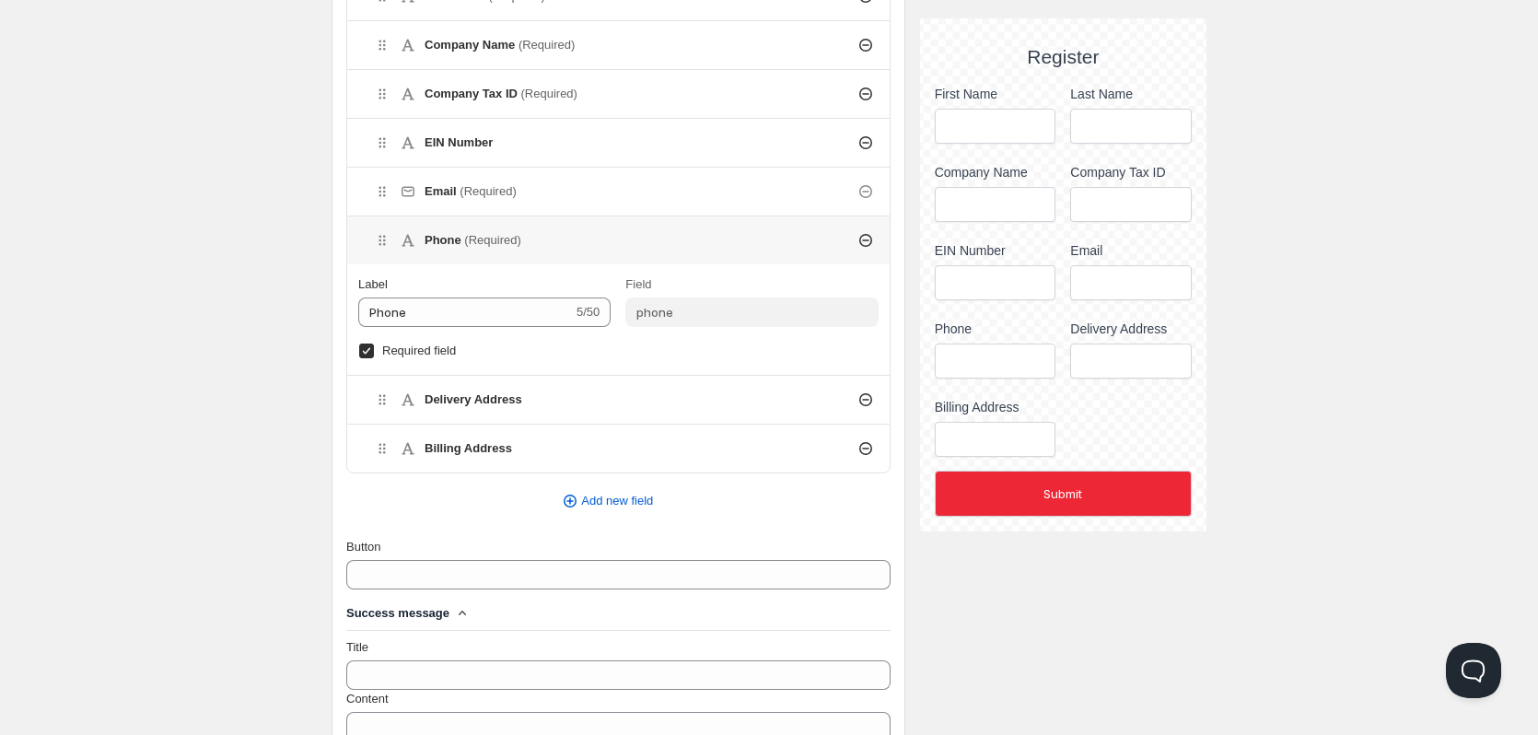
scroll to position [1289, 0]
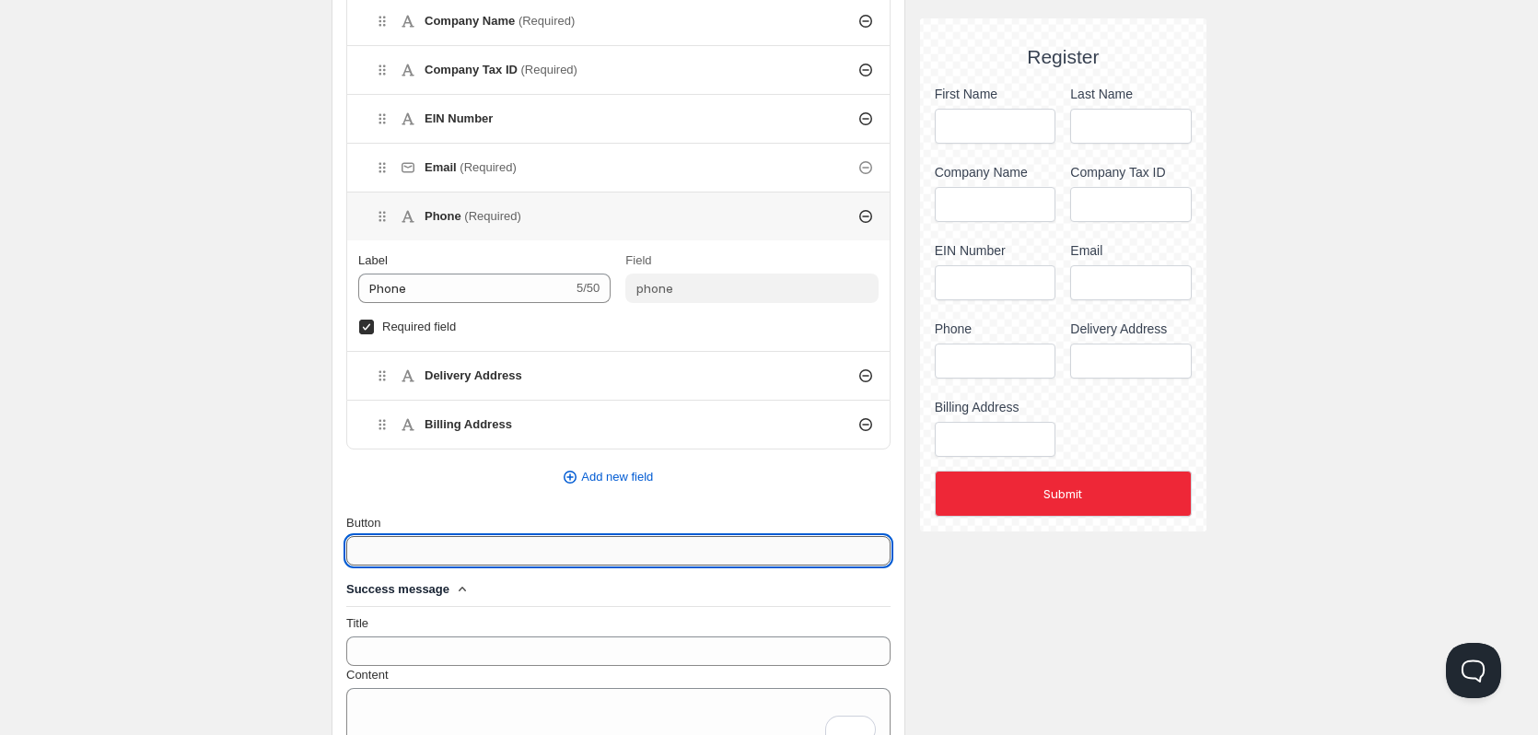
click at [560, 557] on input "Button" at bounding box center [618, 550] width 544 height 29
type input "Submit"
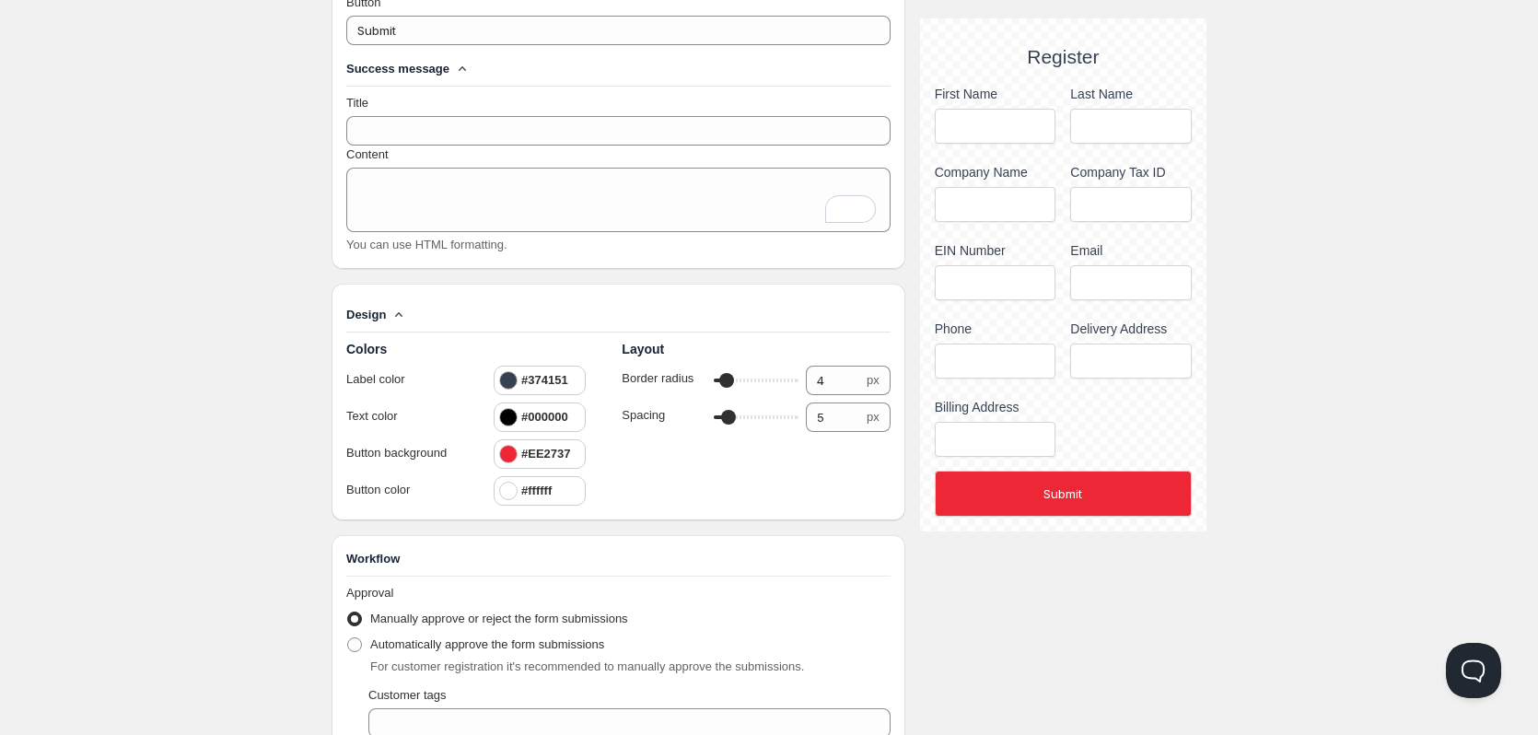
scroll to position [1842, 0]
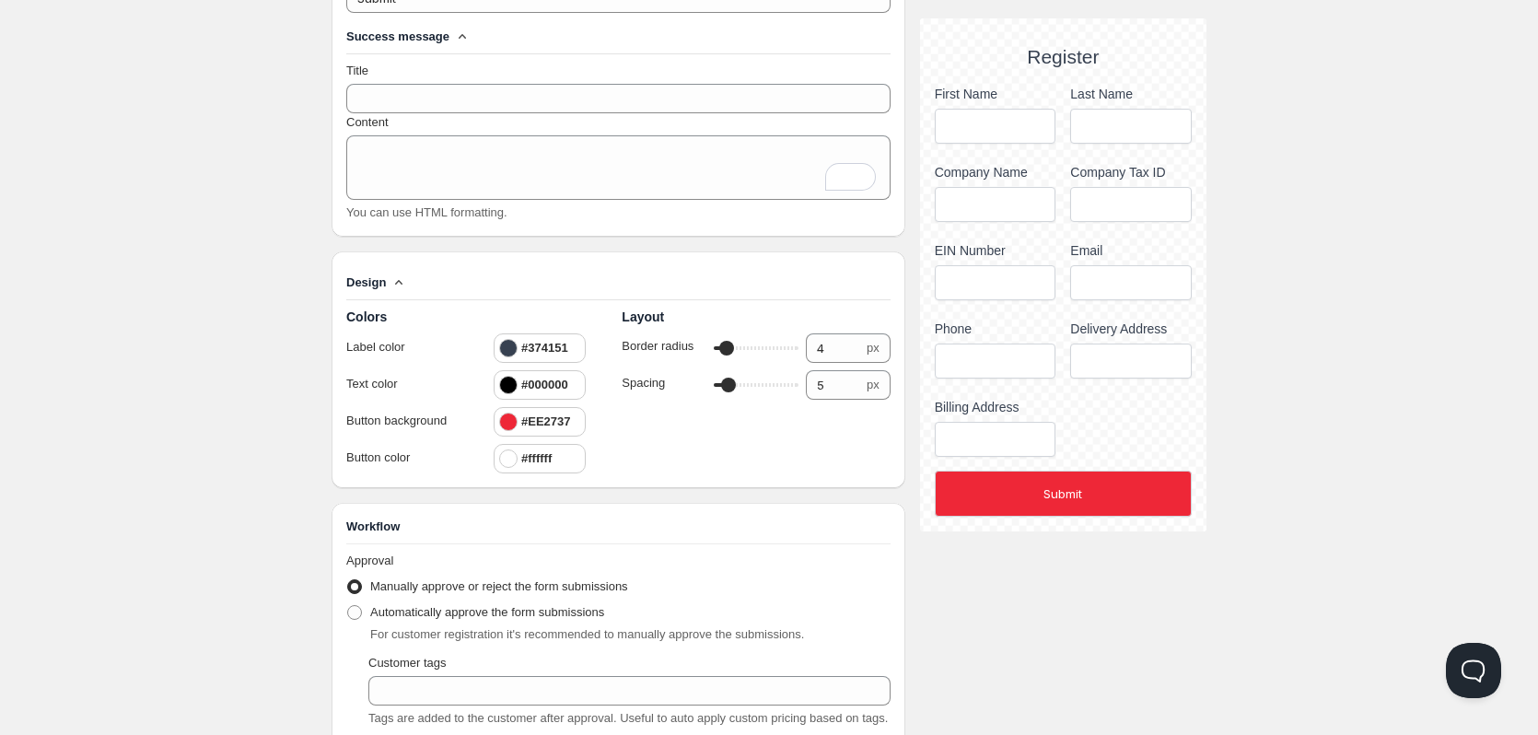
click at [510, 348] on div at bounding box center [508, 348] width 18 height 18
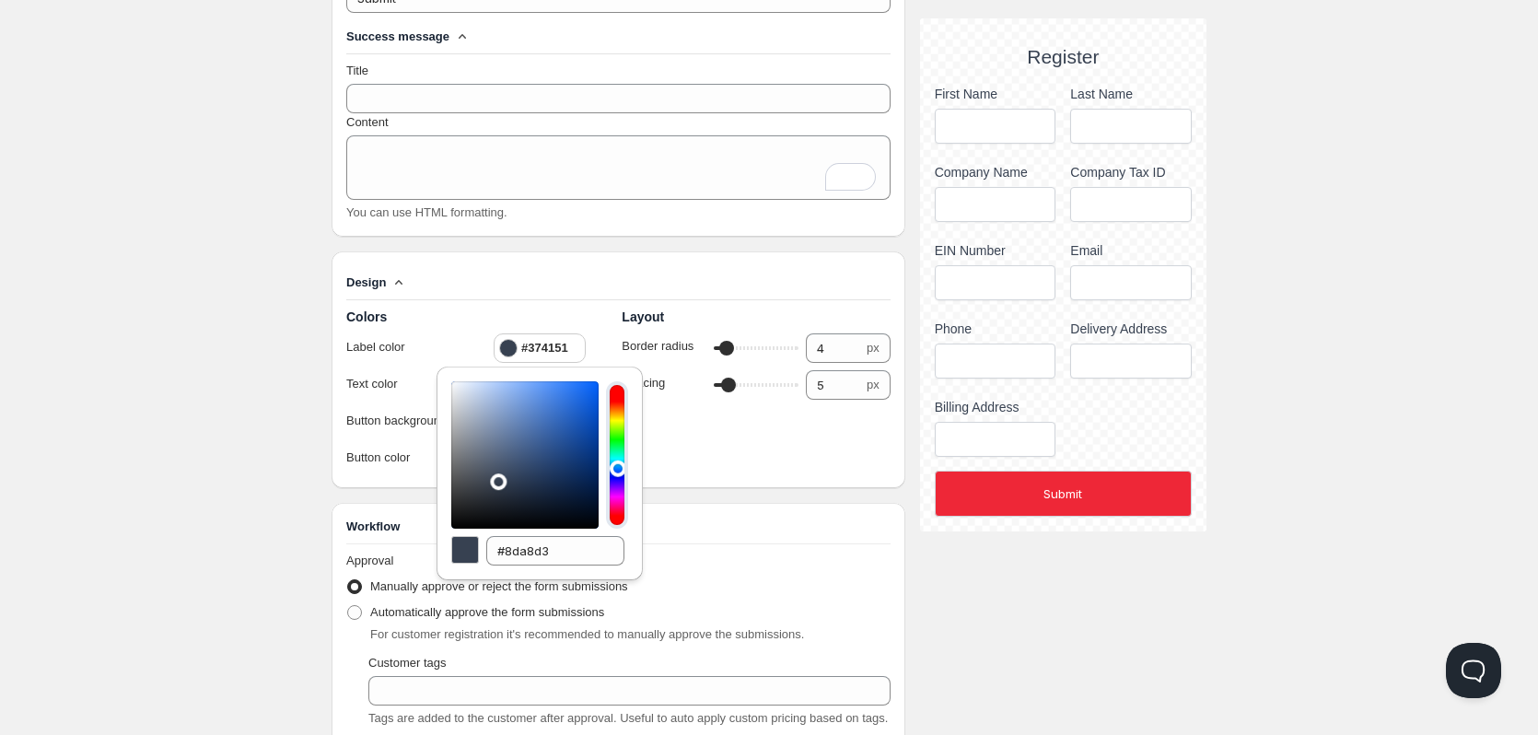
type input "#ffffff"
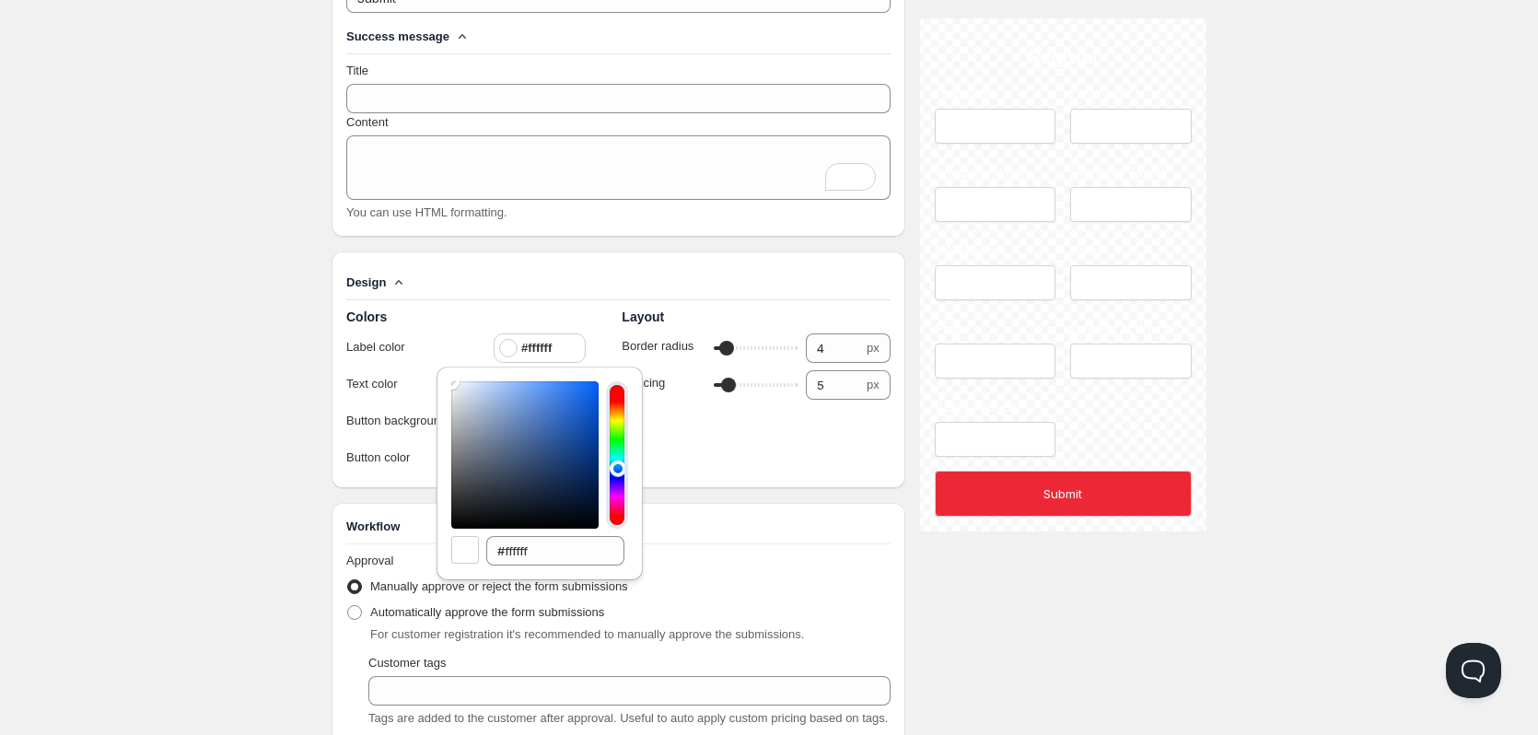
drag, startPoint x: 390, startPoint y: 293, endPoint x: 365, endPoint y: 304, distance: 28.1
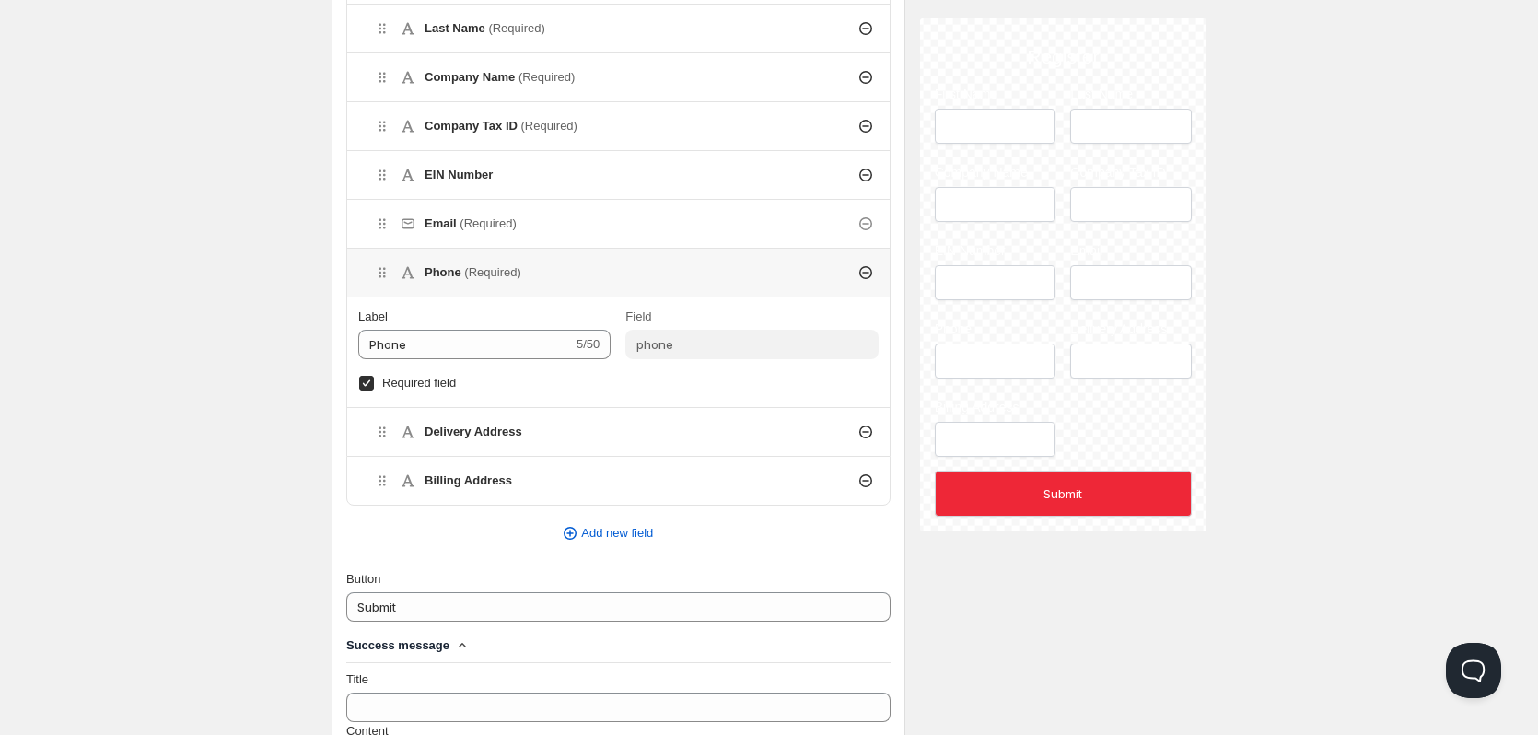
scroll to position [1197, 0]
